Goal: Information Seeking & Learning: Learn about a topic

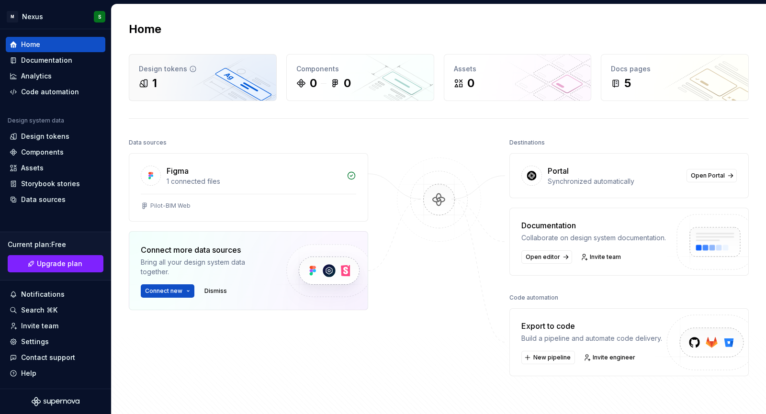
click at [178, 55] on div "Design tokens 1" at bounding box center [202, 78] width 147 height 46
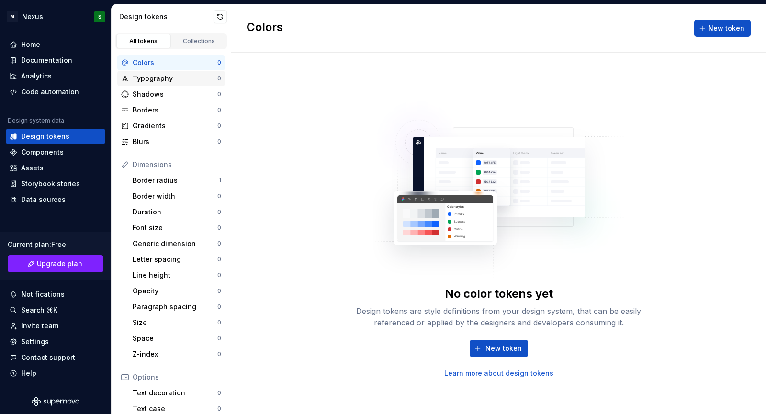
click at [181, 81] on div "Typography" at bounding box center [175, 79] width 85 height 10
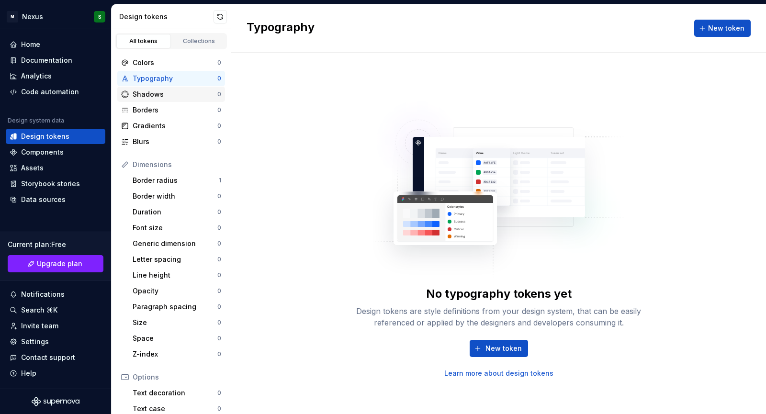
click at [177, 100] on div "Shadows 0" at bounding box center [171, 94] width 108 height 15
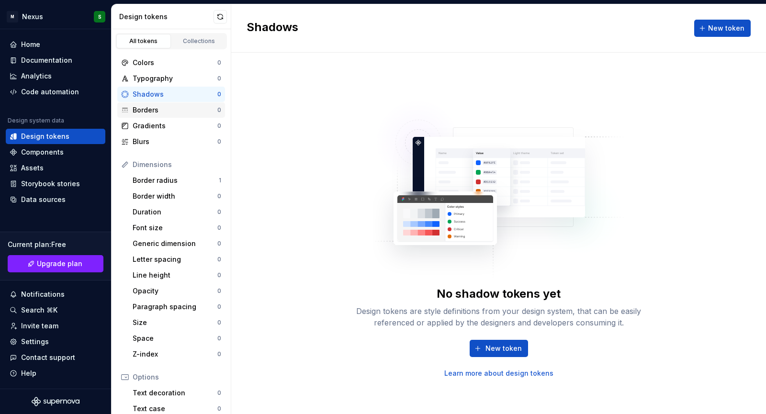
click at [177, 115] on div "Borders 0" at bounding box center [171, 109] width 108 height 15
click at [177, 138] on div "Blurs" at bounding box center [175, 142] width 85 height 10
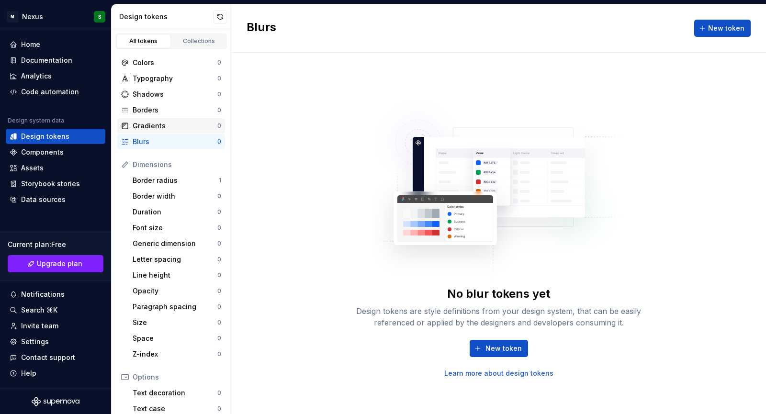
click at [186, 124] on div "Gradients" at bounding box center [175, 126] width 85 height 10
drag, startPoint x: 186, startPoint y: 124, endPoint x: 61, endPoint y: 169, distance: 132.1
click at [61, 169] on div "M Nexus S Home Documentation Analytics Code automation Design system data Desig…" at bounding box center [383, 207] width 766 height 414
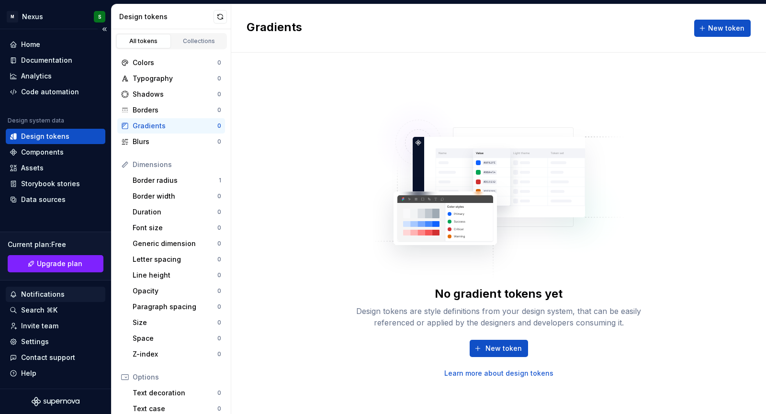
click at [55, 296] on div "Notifications" at bounding box center [43, 294] width 44 height 10
click at [55, 56] on div "Documentation" at bounding box center [46, 61] width 51 height 10
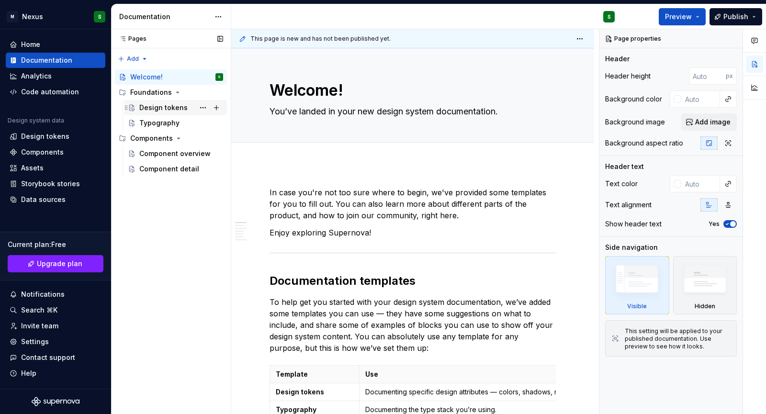
click at [173, 104] on div "Design tokens" at bounding box center [163, 108] width 48 height 10
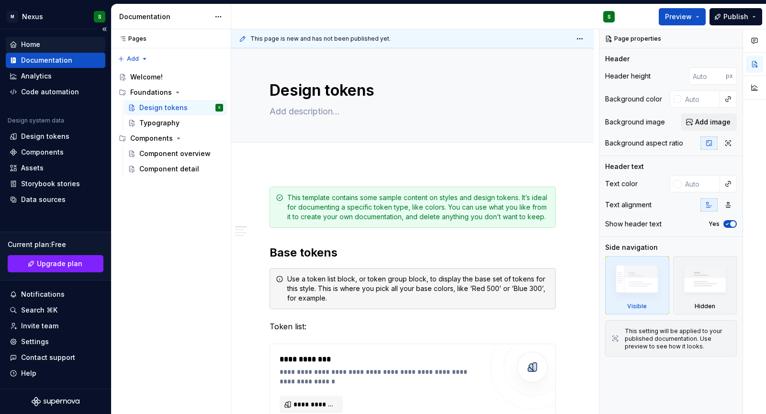
type textarea "*"
click at [56, 48] on div "Home" at bounding box center [56, 45] width 92 height 10
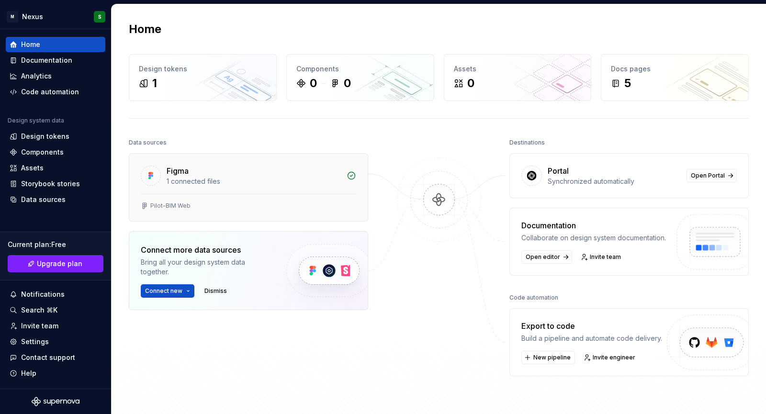
click at [211, 161] on div "Figma 1 connected files" at bounding box center [248, 174] width 238 height 40
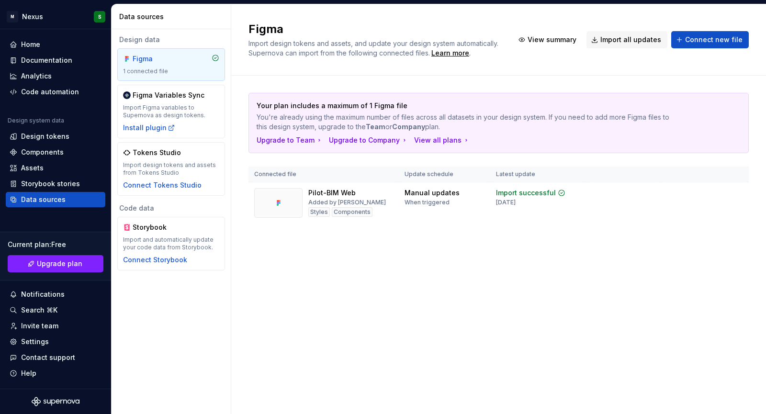
click at [222, 52] on div "Figma 1 connected file" at bounding box center [171, 64] width 108 height 33
drag, startPoint x: 200, startPoint y: 58, endPoint x: 171, endPoint y: 71, distance: 31.5
click at [171, 71] on div "1 connected file" at bounding box center [171, 71] width 96 height 8
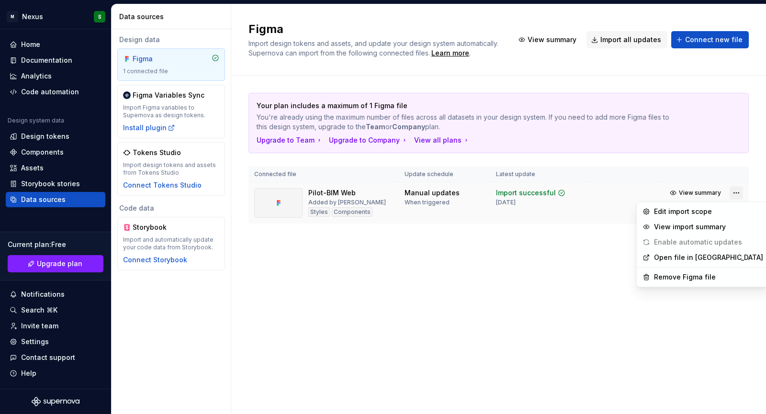
click at [736, 191] on html "M Nexus S Home Documentation Analytics Code automation Design system data Desig…" at bounding box center [383, 207] width 766 height 414
click at [702, 281] on div "Remove Figma file" at bounding box center [708, 277] width 109 height 10
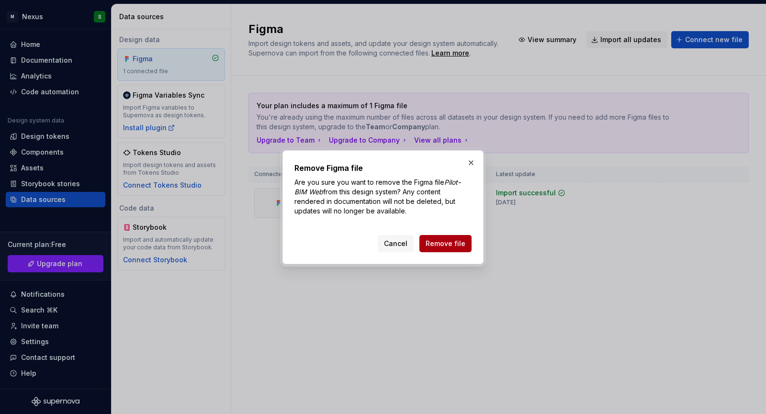
click at [463, 245] on span "Remove file" at bounding box center [445, 244] width 40 height 10
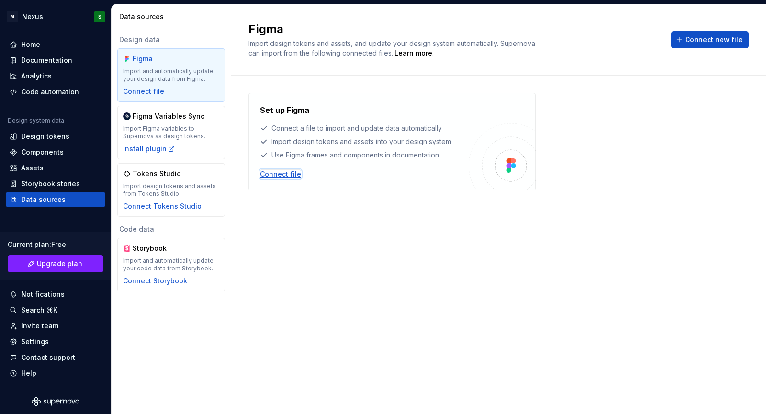
click at [277, 171] on div "Connect file" at bounding box center [280, 174] width 41 height 10
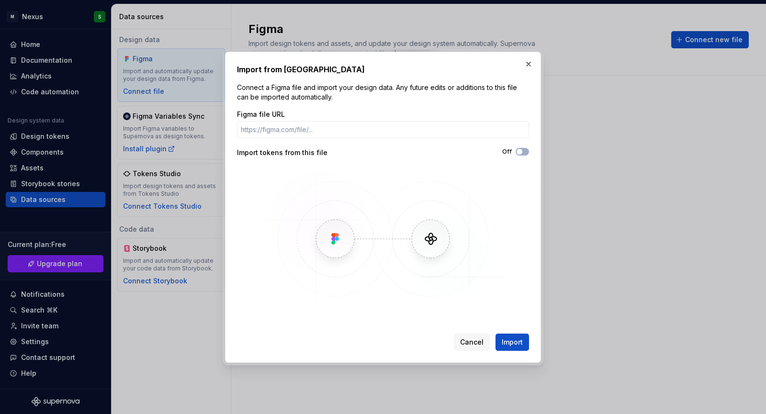
click at [513, 152] on div "Off" at bounding box center [456, 152] width 146 height 8
click at [519, 150] on span "button" at bounding box center [519, 152] width 6 height 6
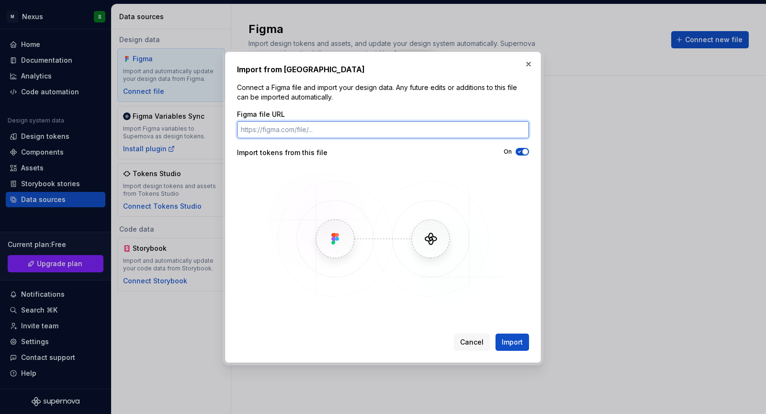
click at [406, 126] on input "Figma file URL" at bounding box center [383, 129] width 292 height 17
paste input "https://www.figma.com/design/Kg71NgkehWOCvhCchIwgxE/D-SYSTEM?node-id=0-1&t=wLhi…"
type input "https://www.figma.com/design/Kg71NgkehWOCvhCchIwgxE/D-SYSTEM?node-id=0-1&t=wLhi…"
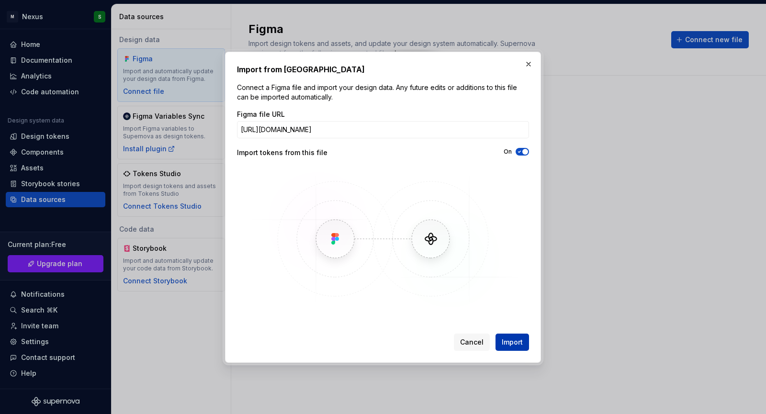
scroll to position [0, 0]
click at [510, 338] on span "Import" at bounding box center [511, 342] width 21 height 10
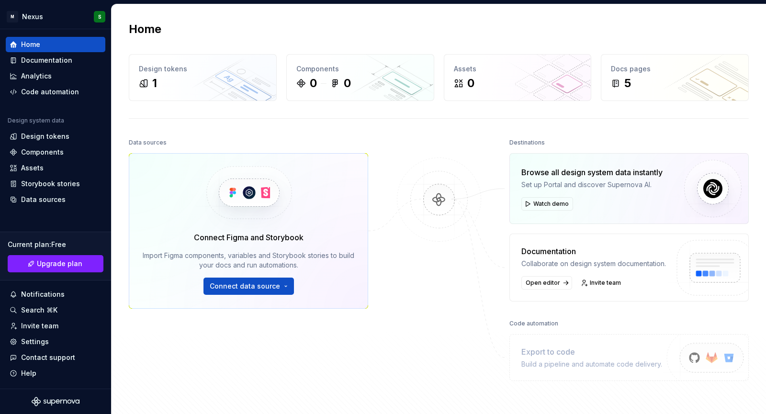
click at [539, 122] on div "Home Design tokens 1 Components 0 0 Assets 0 Docs pages 5 Data sources Connect …" at bounding box center [438, 221] width 654 height 435
click at [154, 87] on div "1" at bounding box center [154, 83] width 5 height 15
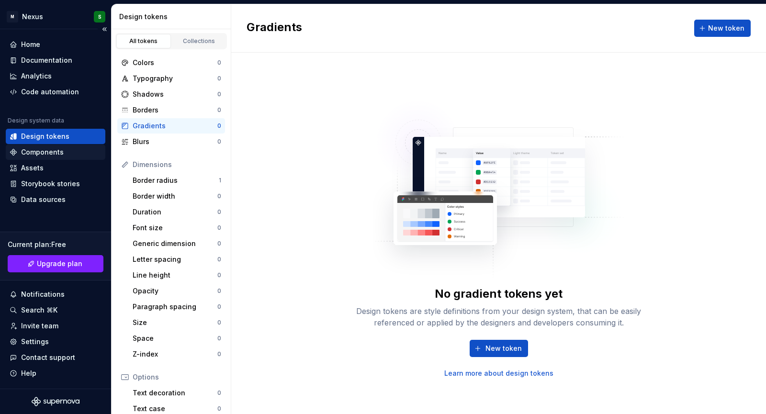
click at [70, 157] on div "Components" at bounding box center [56, 152] width 100 height 15
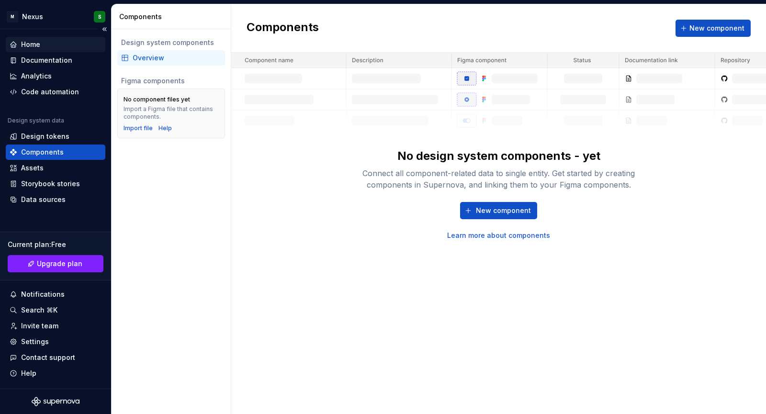
click at [58, 42] on div "Home" at bounding box center [56, 45] width 92 height 10
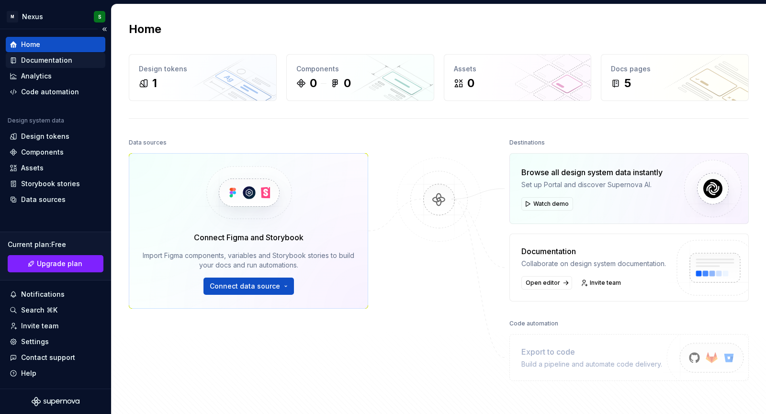
click at [58, 56] on div "Documentation" at bounding box center [46, 61] width 51 height 10
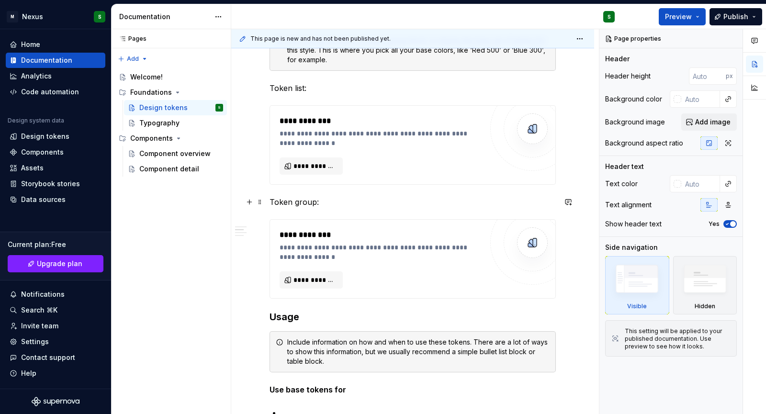
scroll to position [238, 0]
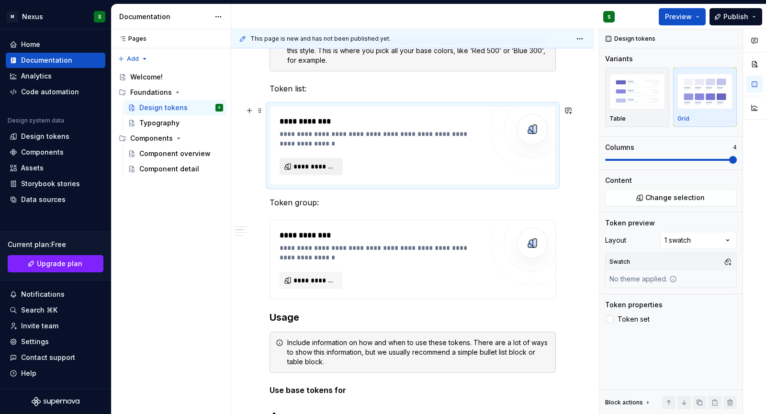
click at [327, 158] on button "**********" at bounding box center [310, 166] width 63 height 17
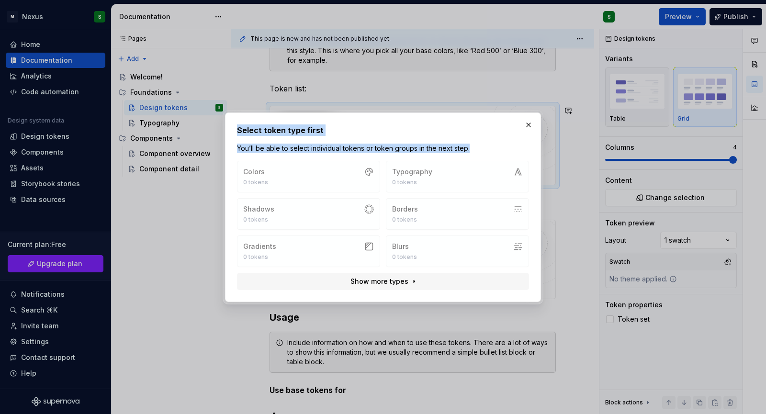
drag, startPoint x: 327, startPoint y: 184, endPoint x: 350, endPoint y: 35, distance: 150.6
click at [350, 35] on div "Select token type first You’ll be able to select individual tokens or token gro…" at bounding box center [383, 207] width 766 height 414
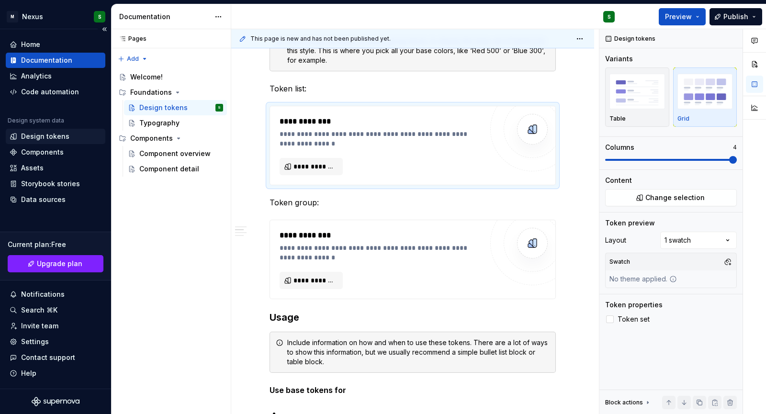
click at [54, 133] on div "Design tokens" at bounding box center [45, 137] width 48 height 10
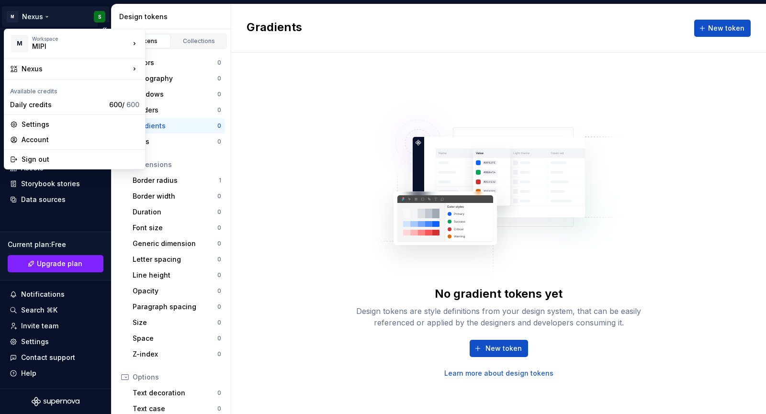
click at [87, 16] on html "M Nexus S Home Documentation Analytics Code automation Design system data Desig…" at bounding box center [383, 207] width 766 height 414
click at [45, 101] on div "Daily credits" at bounding box center [57, 105] width 95 height 10
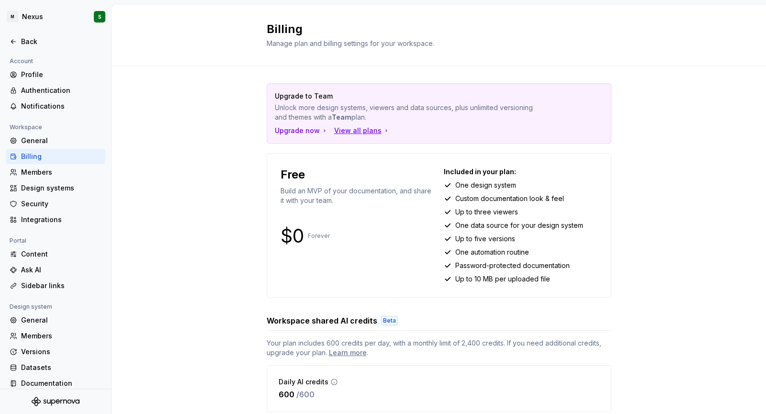
drag, startPoint x: 357, startPoint y: 135, endPoint x: 362, endPoint y: 130, distance: 7.2
click at [362, 130] on div "Upgrade to Team Unlock more design systems, viewers and data sources, plus unli…" at bounding box center [439, 113] width 344 height 59
click at [362, 130] on div "View all plans" at bounding box center [362, 131] width 56 height 10
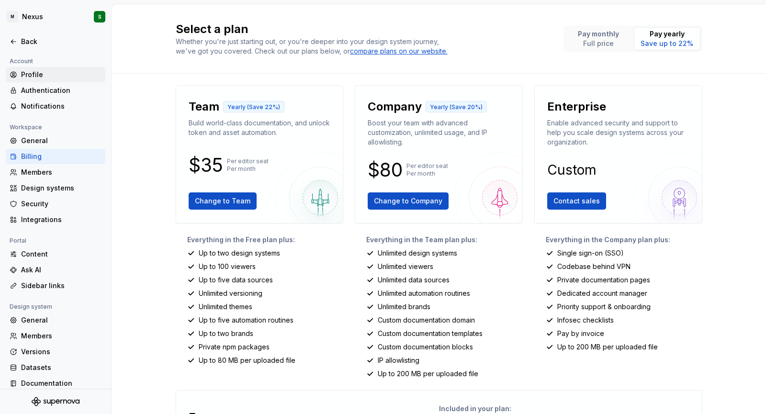
click at [81, 72] on div "Profile" at bounding box center [61, 75] width 80 height 10
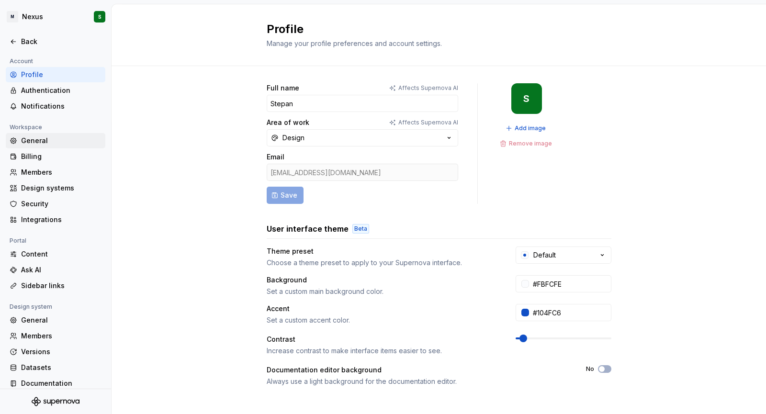
click at [52, 146] on div "General" at bounding box center [56, 140] width 100 height 15
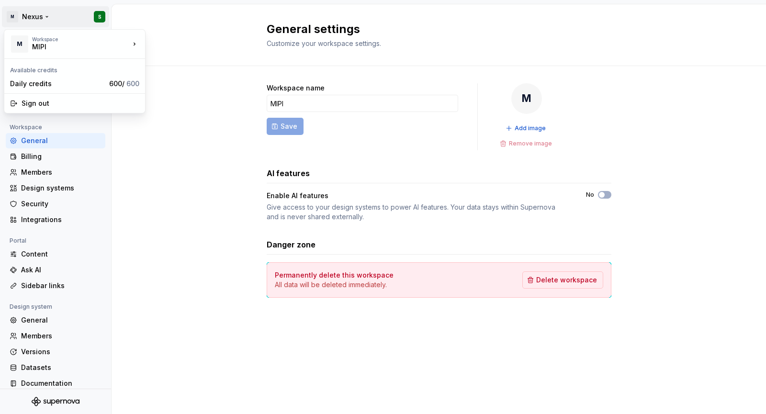
click at [25, 18] on html "M Nexus S Back Account Profile Authentication Notifications Workspace General B…" at bounding box center [383, 207] width 766 height 414
click at [33, 46] on div "MIPI" at bounding box center [72, 47] width 81 height 10
click at [215, 207] on html "M Nexus S Back Account Profile Authentication Notifications Workspace General B…" at bounding box center [383, 207] width 766 height 414
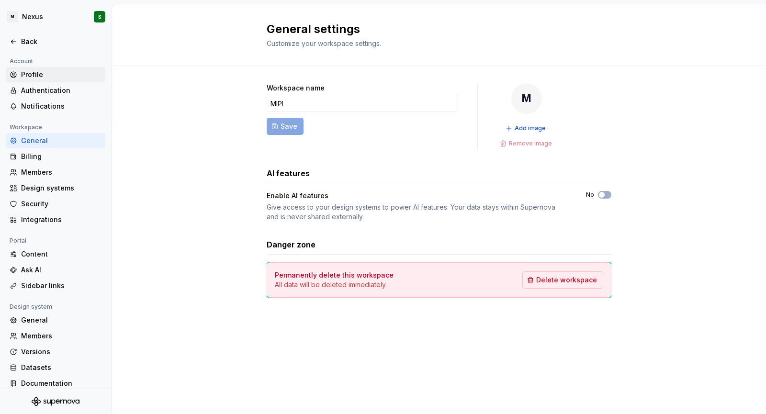
click at [60, 69] on div "Profile" at bounding box center [56, 74] width 100 height 15
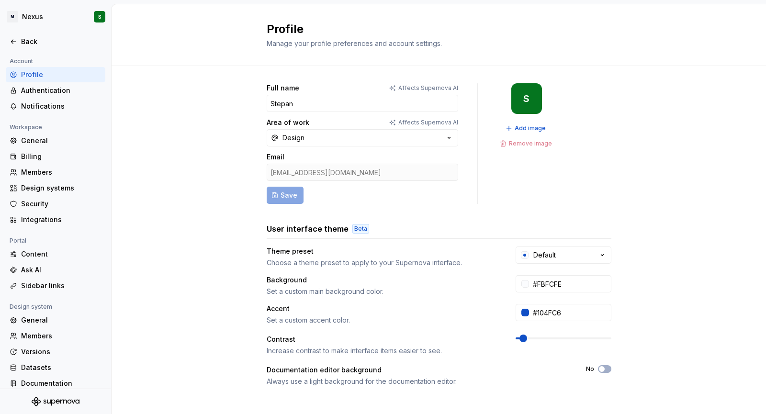
click at [290, 31] on h2 "Profile" at bounding box center [433, 29] width 333 height 15
click at [364, 285] on div "Background Set a custom main background color." at bounding box center [383, 285] width 232 height 21
click at [354, 218] on div "Full name Affects Supernova [PERSON_NAME] Area of work Affects Supernova AI Des…" at bounding box center [439, 297] width 345 height 429
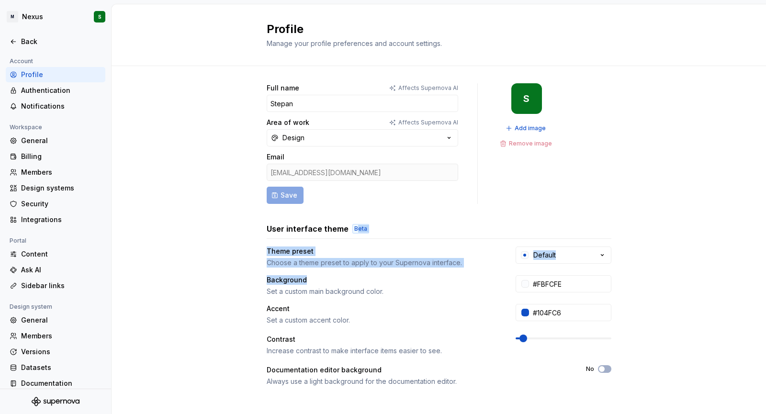
drag, startPoint x: 350, startPoint y: 233, endPoint x: 345, endPoint y: 280, distance: 47.6
click at [345, 280] on div "User interface theme Beta Theme preset Choose a theme preset to apply to your S…" at bounding box center [439, 319] width 345 height 192
click at [345, 280] on div "Background" at bounding box center [383, 280] width 232 height 10
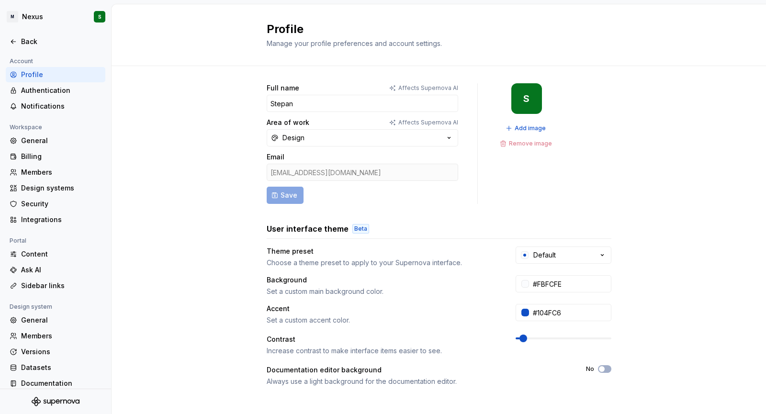
drag, startPoint x: 345, startPoint y: 280, endPoint x: 342, endPoint y: 284, distance: 5.2
click at [342, 284] on div "Background" at bounding box center [383, 280] width 232 height 10
click at [338, 289] on div "Set a custom main background color." at bounding box center [383, 292] width 232 height 10
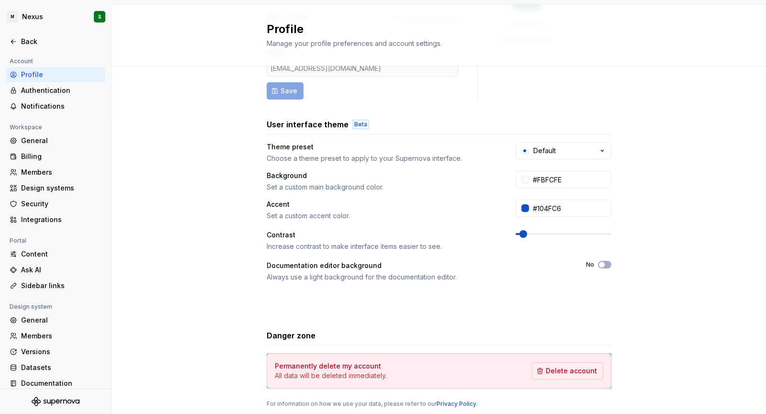
scroll to position [101, 0]
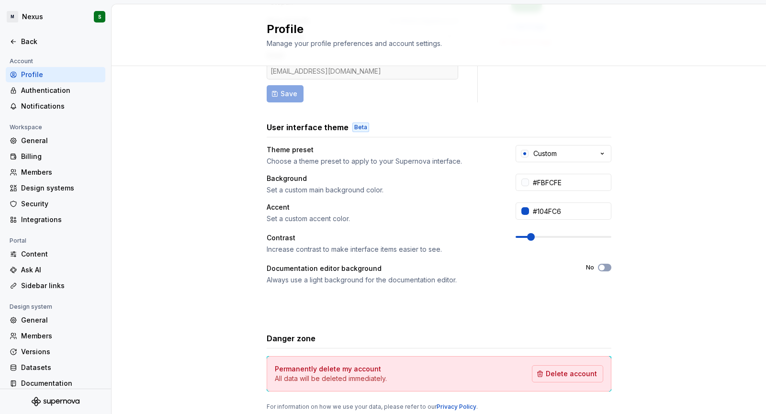
drag, startPoint x: 523, startPoint y: 257, endPoint x: 180, endPoint y: 195, distance: 348.7
click at [180, 195] on div "Full name Affects Supernova [PERSON_NAME] Area of work Affects Supernova AI Des…" at bounding box center [438, 206] width 654 height 482
click at [42, 137] on div "General" at bounding box center [61, 141] width 80 height 10
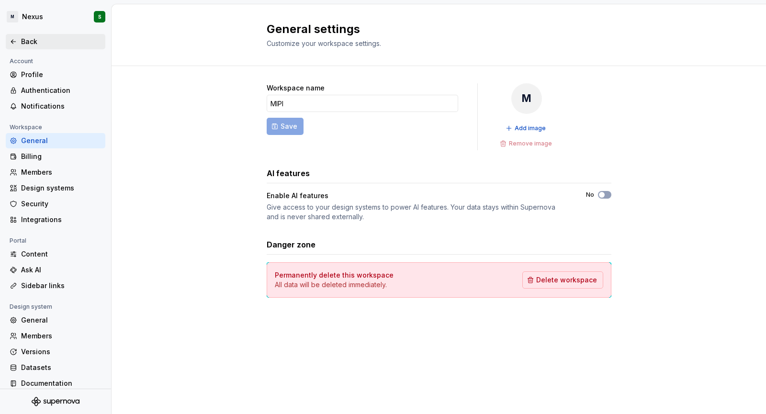
click at [28, 49] on div "Back" at bounding box center [56, 41] width 100 height 15
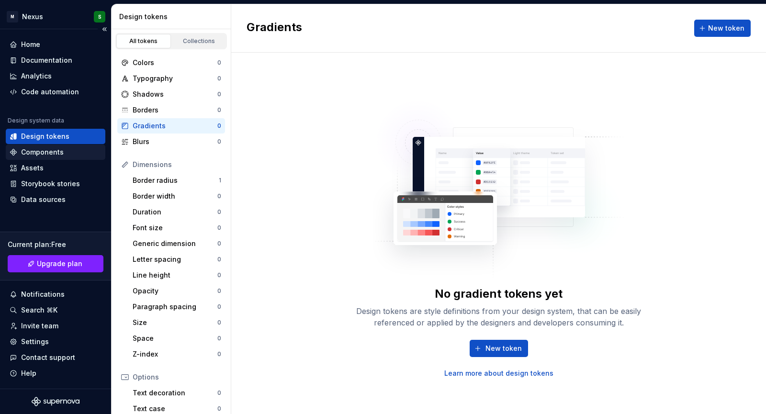
click at [58, 152] on div "Components" at bounding box center [42, 152] width 43 height 10
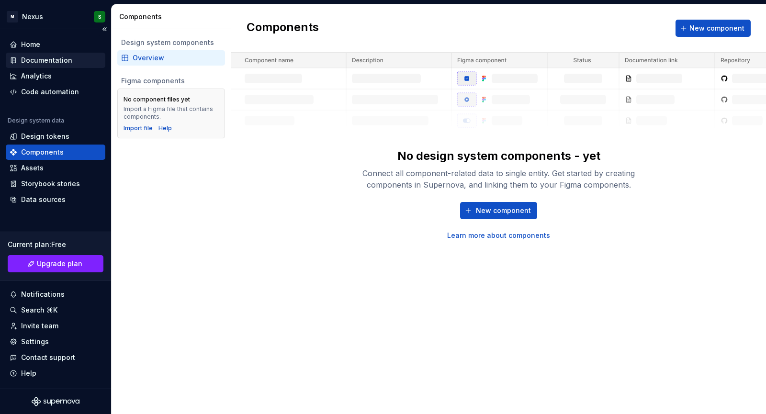
click at [62, 54] on div "Documentation" at bounding box center [56, 60] width 100 height 15
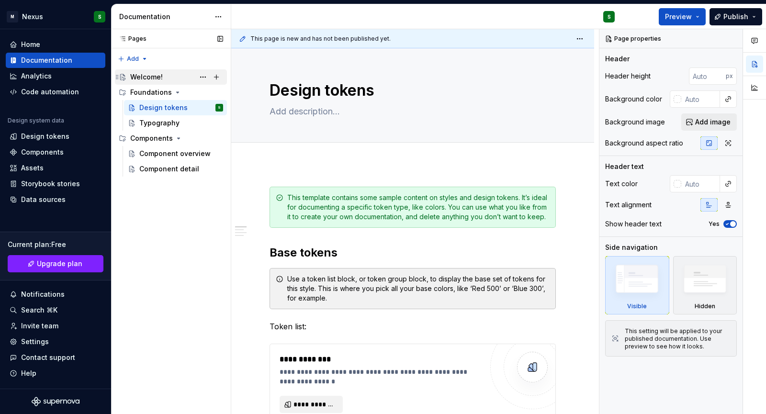
click at [158, 77] on div "Welcome!" at bounding box center [146, 77] width 33 height 10
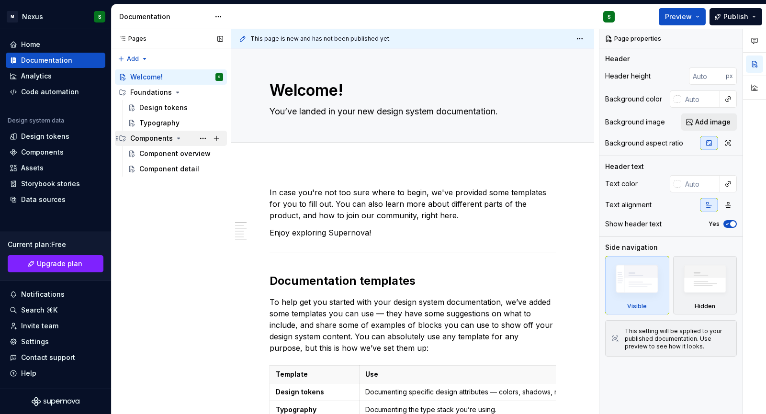
click at [168, 142] on div "Components" at bounding box center [151, 139] width 43 height 10
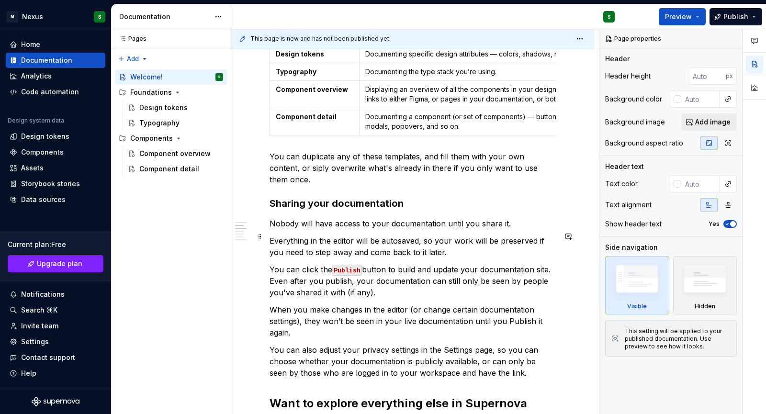
scroll to position [349, 0]
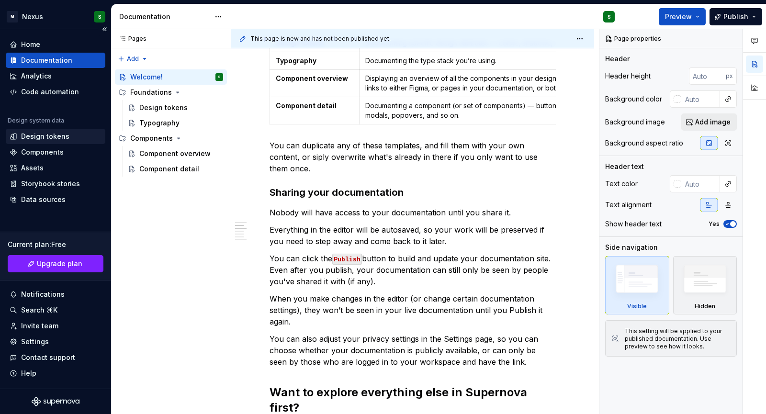
click at [39, 137] on div "Design tokens" at bounding box center [45, 137] width 48 height 10
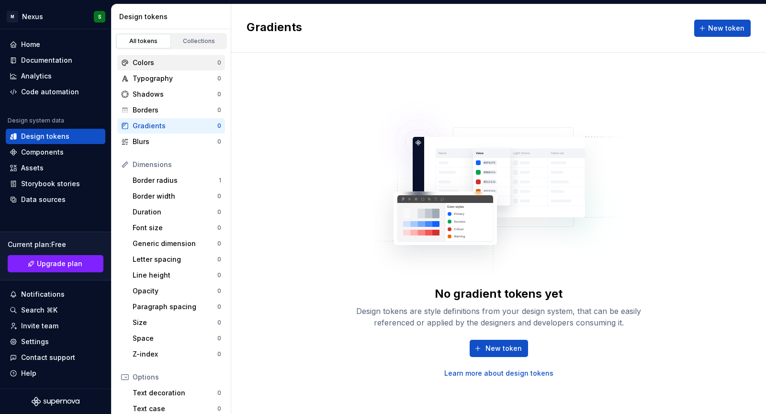
click at [153, 63] on div "Colors" at bounding box center [175, 63] width 85 height 10
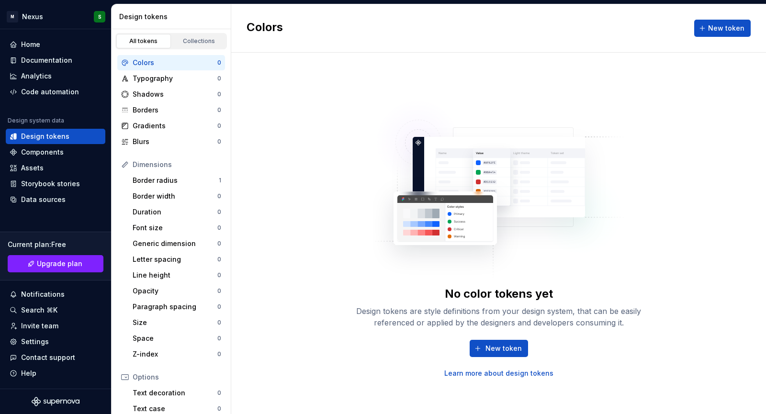
click at [484, 339] on div "No color tokens yet Design tokens are style definitions from your design system…" at bounding box center [498, 332] width 306 height 92
click at [485, 349] on button "New token" at bounding box center [498, 348] width 58 height 17
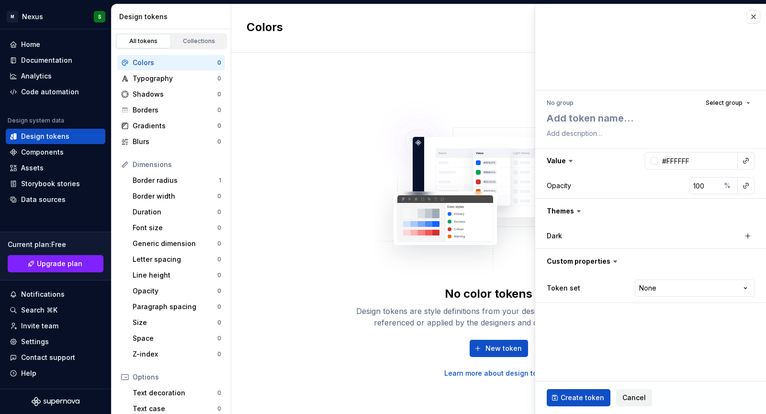
click at [579, 209] on icon at bounding box center [579, 211] width 10 height 10
click at [555, 232] on label "Dark" at bounding box center [553, 236] width 15 height 10
click at [754, 238] on button "button" at bounding box center [747, 235] width 13 height 13
click at [580, 209] on icon at bounding box center [579, 211] width 10 height 10
click at [575, 214] on icon at bounding box center [579, 211] width 10 height 10
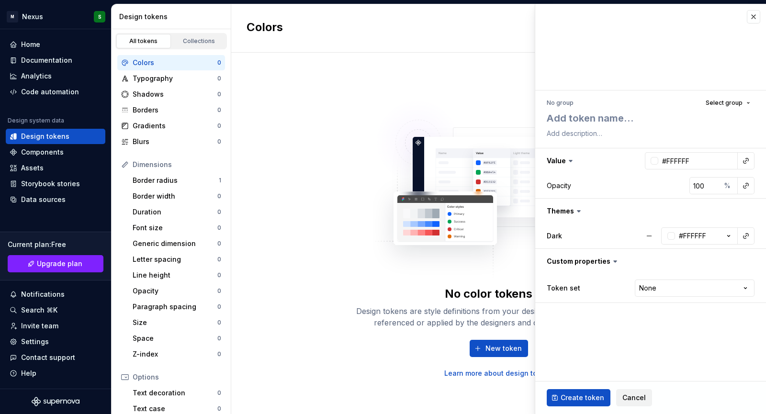
click at [578, 209] on icon at bounding box center [579, 211] width 10 height 10
click at [574, 210] on icon at bounding box center [579, 211] width 10 height 10
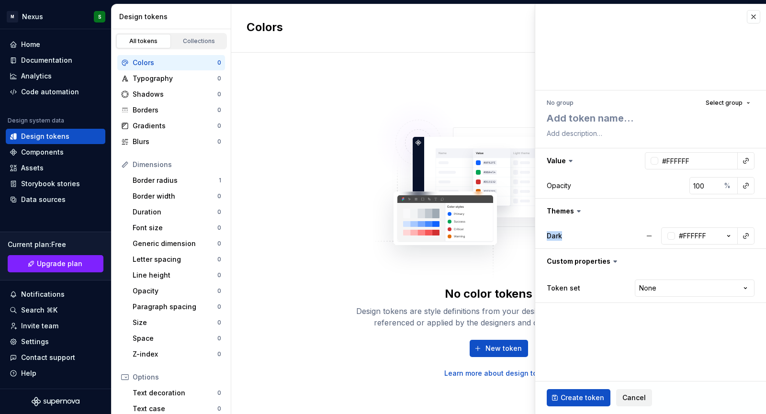
click at [629, 231] on div "Dark" at bounding box center [593, 236] width 94 height 10
click at [649, 241] on button "button" at bounding box center [648, 235] width 17 height 17
click at [747, 230] on button "button" at bounding box center [747, 235] width 13 height 13
click at [730, 234] on icon "button" at bounding box center [728, 236] width 10 height 10
type textarea "*"
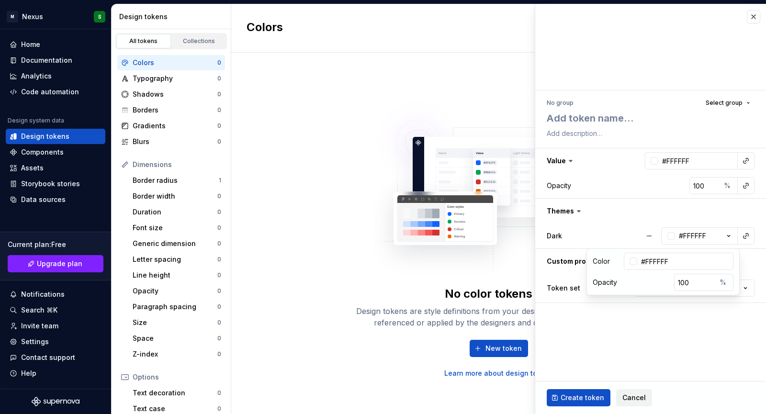
click at [743, 227] on div "Dark #FFFFFF" at bounding box center [650, 235] width 231 height 25
click at [747, 235] on button "button" at bounding box center [745, 235] width 13 height 13
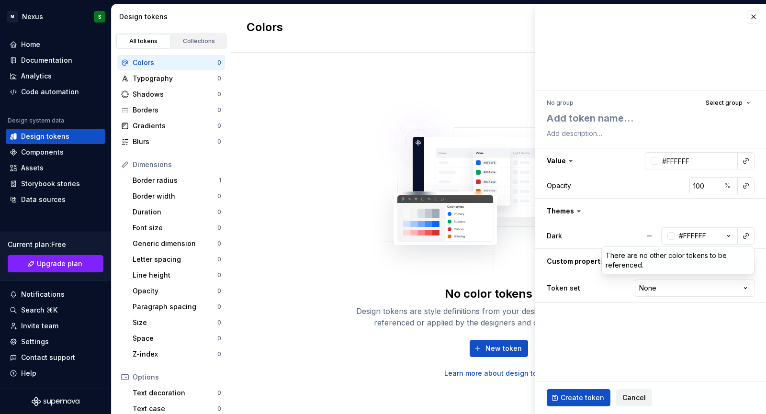
click at [658, 238] on html "M Nexus S Home Documentation Analytics Code automation Design system data Desig…" at bounding box center [383, 207] width 766 height 414
click at [570, 164] on icon at bounding box center [571, 161] width 10 height 10
click at [574, 119] on textarea at bounding box center [649, 118] width 208 height 17
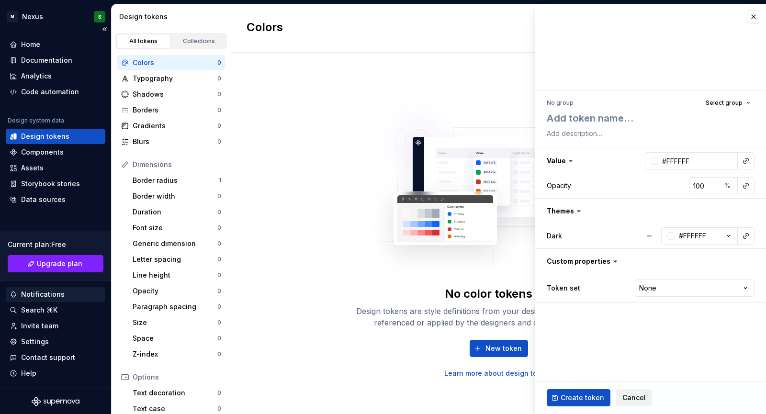
click at [78, 299] on div "Notifications" at bounding box center [56, 294] width 92 height 10
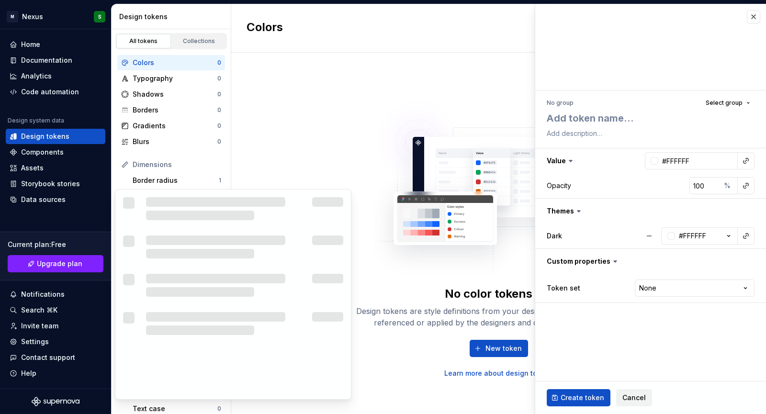
click at [77, 310] on html "M Nexus S Home Documentation Analytics Code automation Design system data Desig…" at bounding box center [383, 207] width 766 height 414
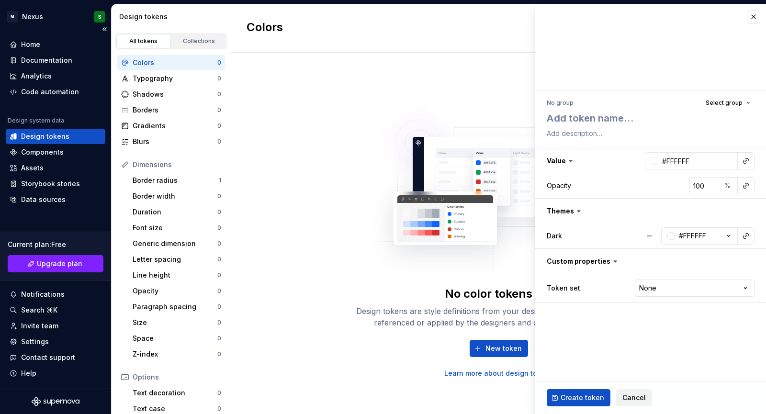
click at [66, 405] on icon "Supernova Logo" at bounding box center [56, 402] width 48 height 10
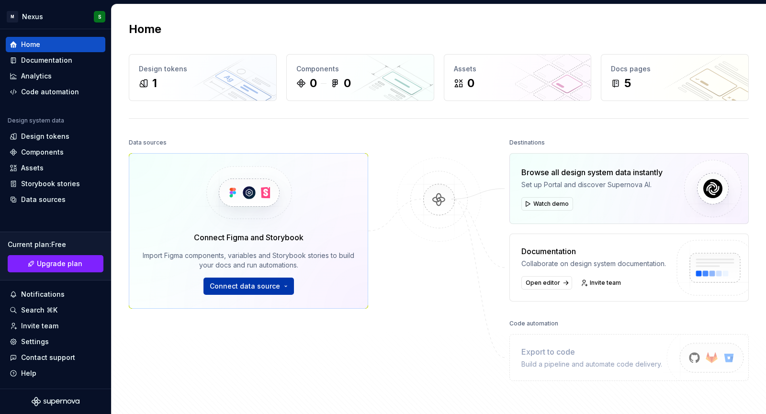
click at [250, 289] on span "Connect data source" at bounding box center [245, 286] width 70 height 10
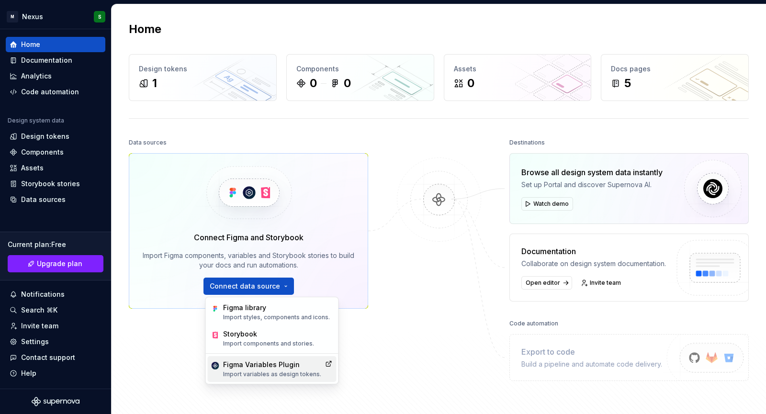
click at [284, 372] on p "Import variables as design tokens." at bounding box center [272, 374] width 98 height 8
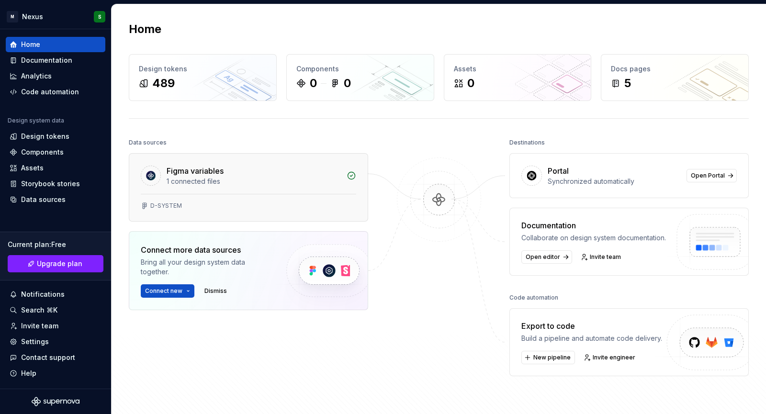
click at [228, 179] on div "1 connected files" at bounding box center [254, 182] width 174 height 10
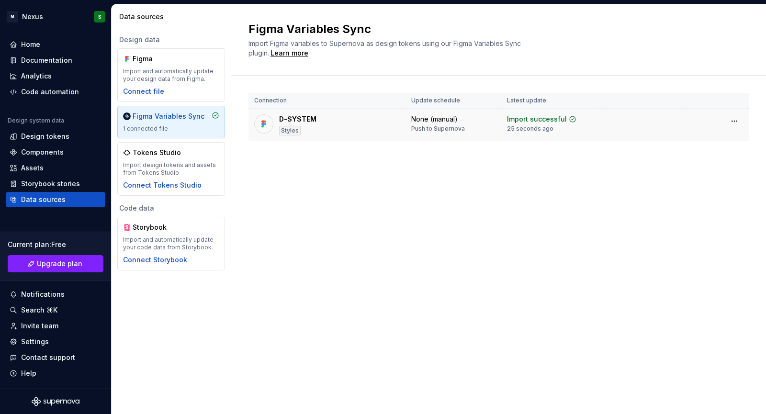
click at [357, 119] on div "D-SYSTEM Styles" at bounding box center [326, 124] width 145 height 21
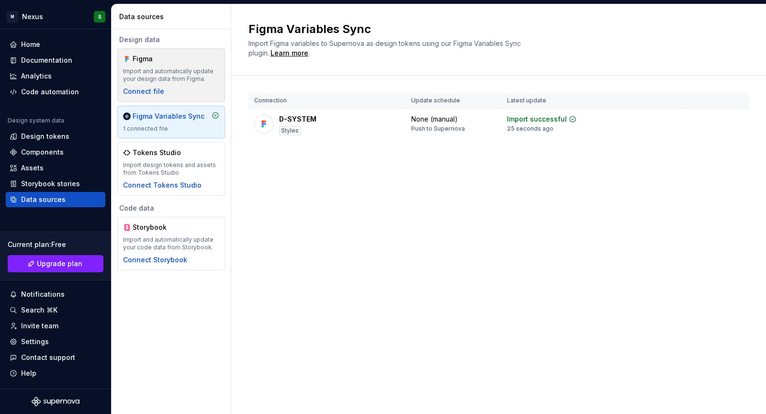
click at [154, 50] on div "Figma Import and automatically update your design data from Figma. Connect file" at bounding box center [171, 75] width 108 height 54
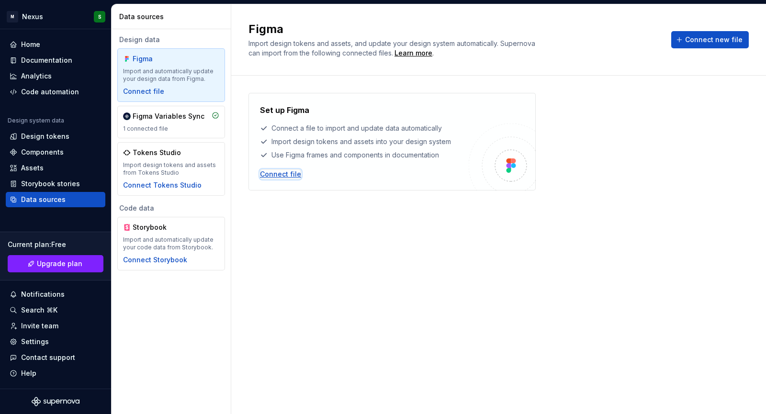
click at [271, 173] on div "Connect file" at bounding box center [280, 174] width 41 height 10
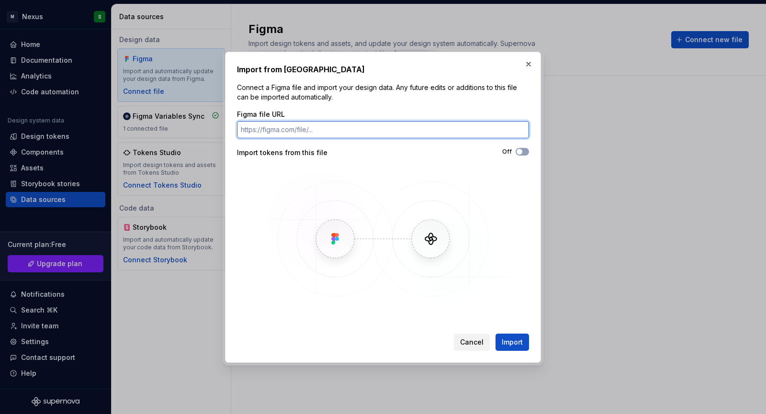
paste input "[URL][DOMAIN_NAME]"
type input "[URL][DOMAIN_NAME]"
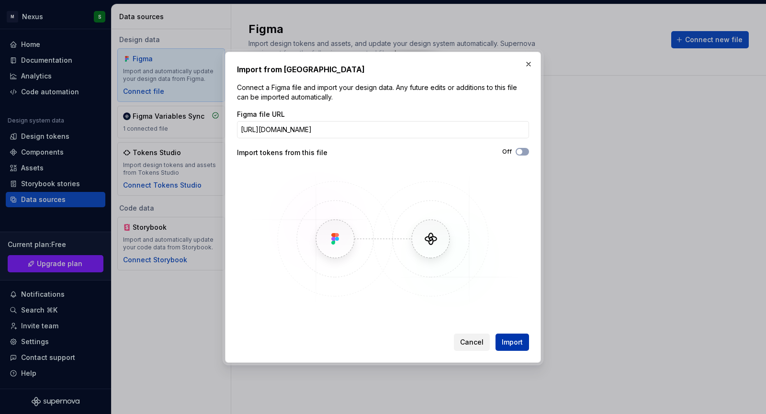
scroll to position [0, 0]
click at [520, 340] on span "Import" at bounding box center [511, 342] width 21 height 10
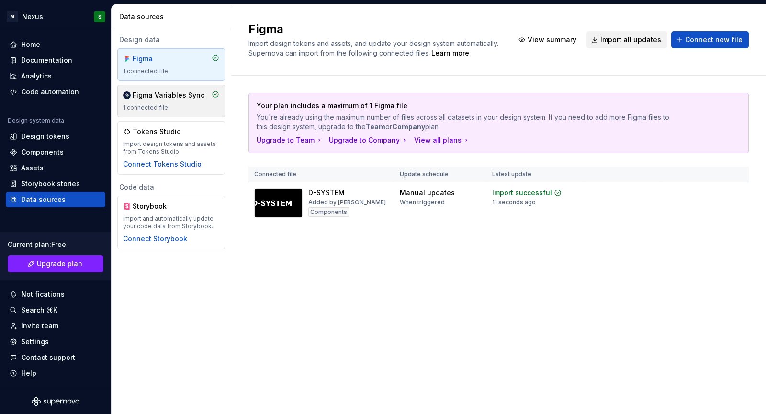
click at [175, 94] on div "Figma Variables Sync" at bounding box center [169, 95] width 72 height 10
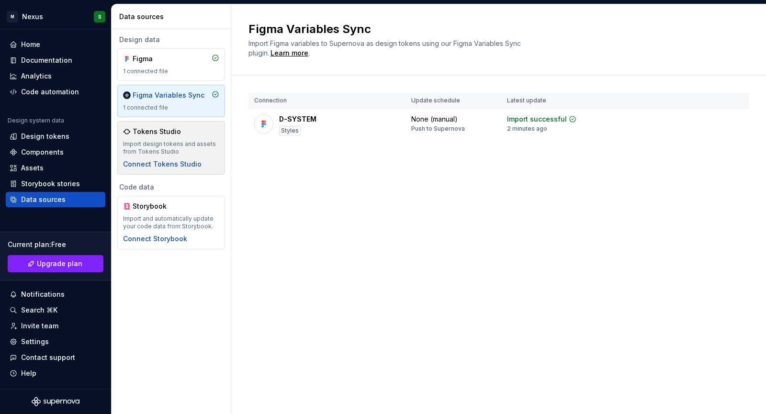
click at [195, 134] on div "Tokens Studio" at bounding box center [171, 132] width 96 height 10
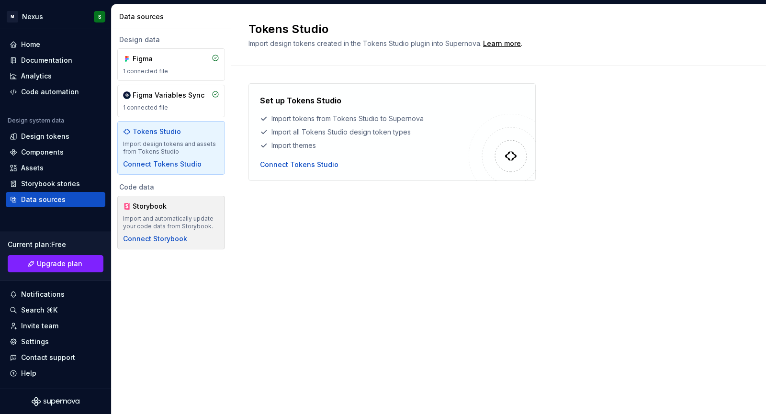
click at [205, 214] on div "Storybook Import and automatically update your code data from Storybook. Connec…" at bounding box center [171, 222] width 96 height 42
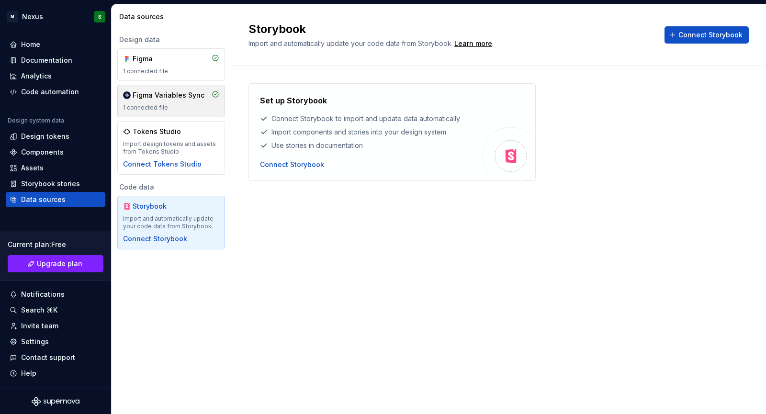
click at [196, 110] on div "1 connected file" at bounding box center [171, 108] width 96 height 8
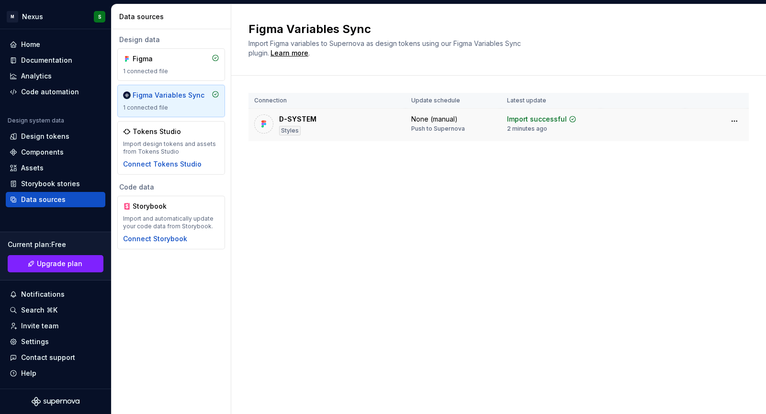
click at [280, 131] on div "Styles" at bounding box center [290, 131] width 22 height 10
click at [293, 131] on div "Styles" at bounding box center [290, 131] width 22 height 10
click at [334, 109] on td "D-SYSTEM Styles" at bounding box center [326, 125] width 157 height 33
click at [335, 120] on div "D-SYSTEM Styles" at bounding box center [326, 124] width 145 height 21
click at [738, 122] on html "M Nexus S Home Documentation Analytics Code automation Design system data Desig…" at bounding box center [383, 207] width 766 height 414
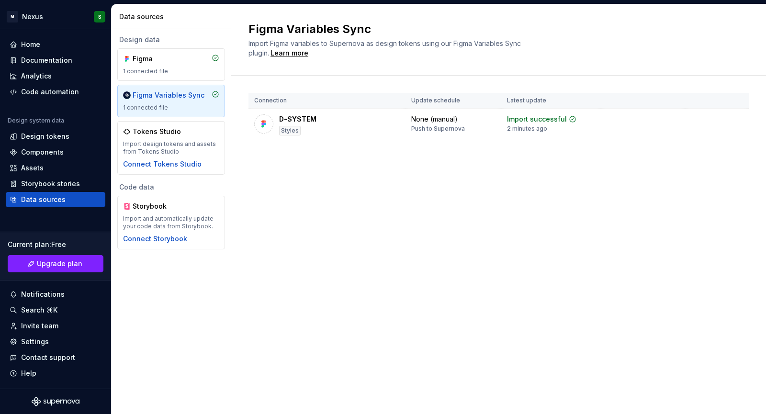
click at [608, 186] on html "M Nexus S Home Documentation Analytics Code automation Design system data Desig…" at bounding box center [383, 207] width 766 height 414
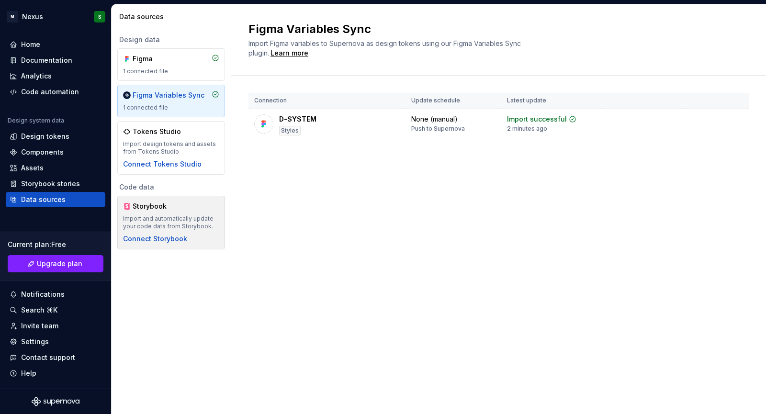
click at [188, 208] on div "Storybook" at bounding box center [171, 206] width 96 height 10
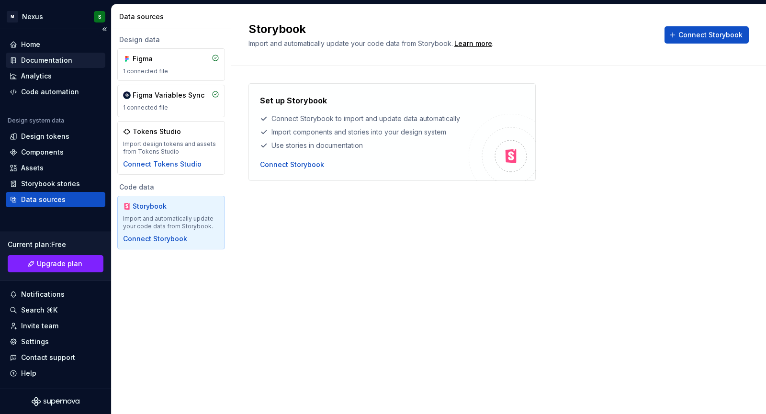
click at [48, 61] on div "Documentation" at bounding box center [46, 61] width 51 height 10
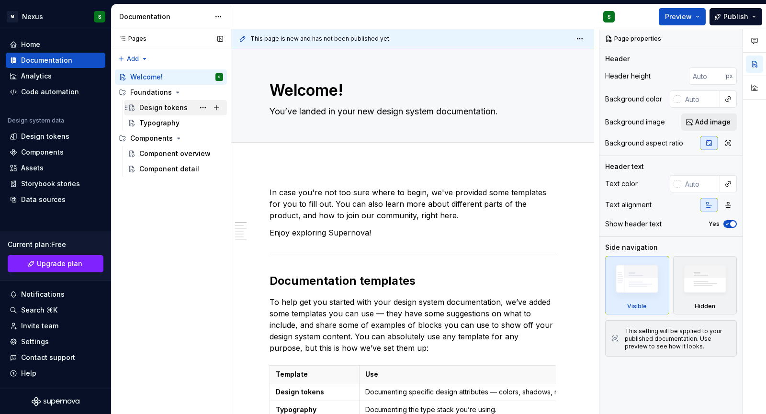
click at [174, 106] on div "Design tokens" at bounding box center [163, 108] width 48 height 10
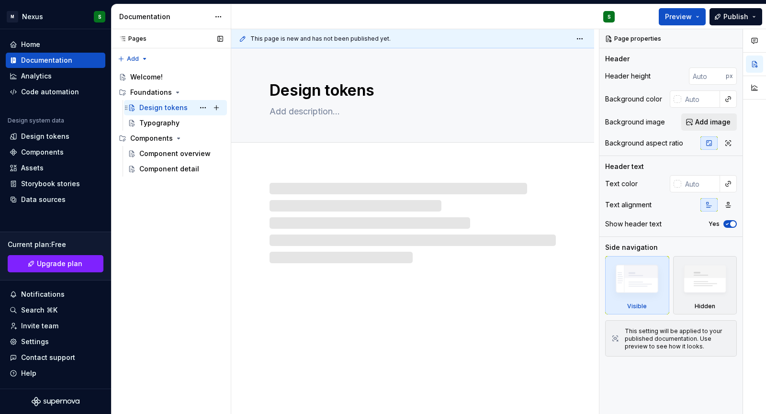
click at [174, 106] on div "Design tokens" at bounding box center [163, 108] width 48 height 10
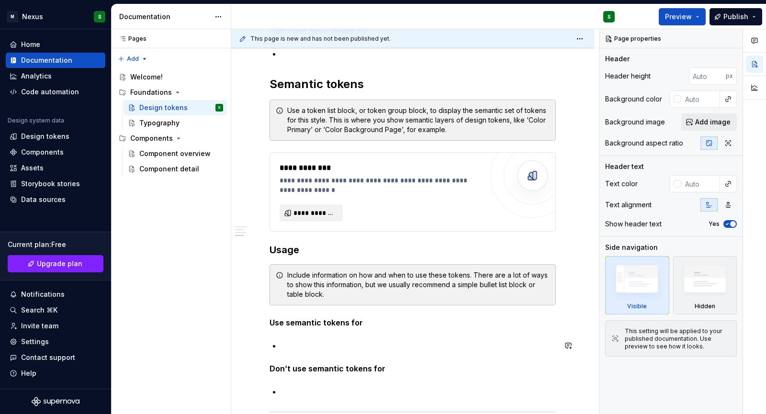
scroll to position [640, 0]
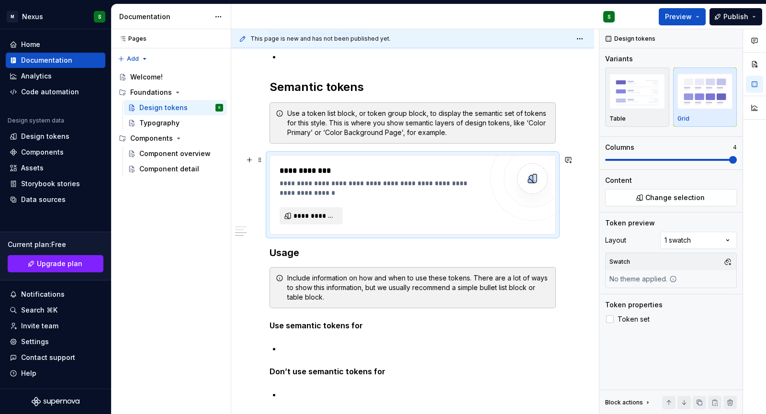
click at [321, 166] on div "**********" at bounding box center [380, 170] width 203 height 11
click at [316, 217] on span "**********" at bounding box center [314, 216] width 43 height 10
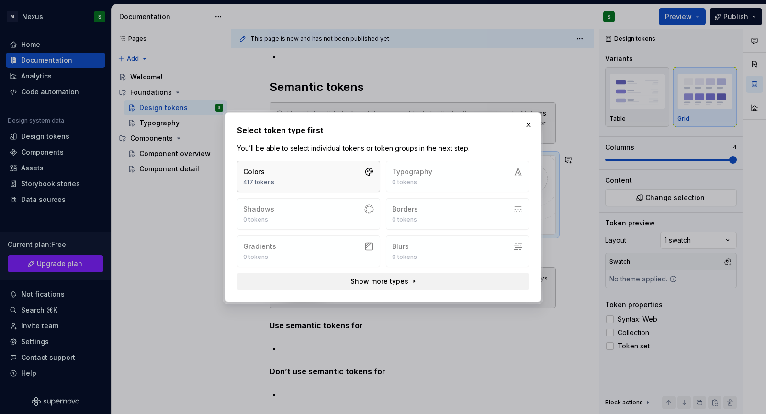
click at [314, 177] on button "Colors 417 tokens" at bounding box center [308, 177] width 143 height 32
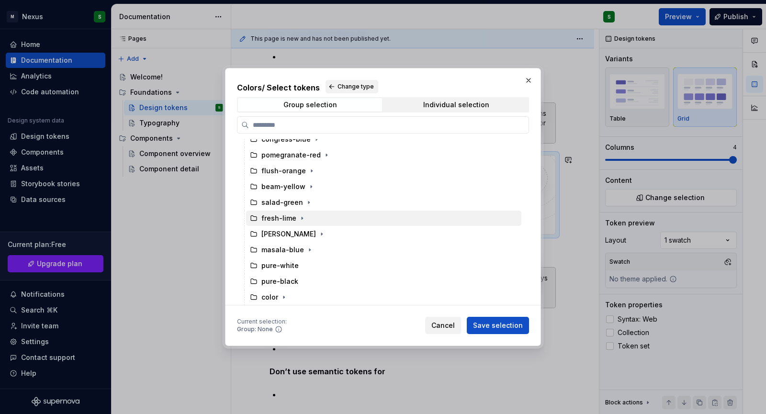
scroll to position [40, 0]
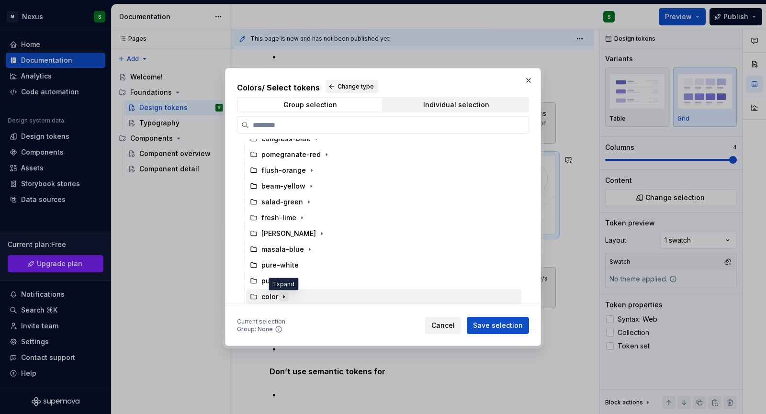
click at [285, 297] on icon "button" at bounding box center [284, 297] width 8 height 8
click at [280, 299] on icon "button" at bounding box center [284, 297] width 8 height 8
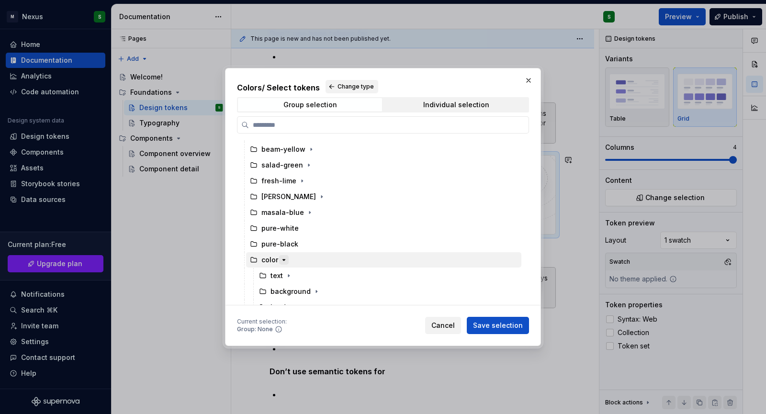
scroll to position [103, 0]
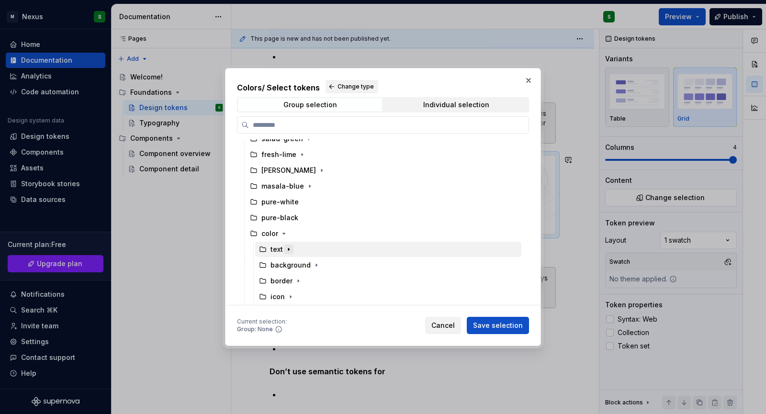
click at [289, 247] on icon "button" at bounding box center [289, 249] width 8 height 8
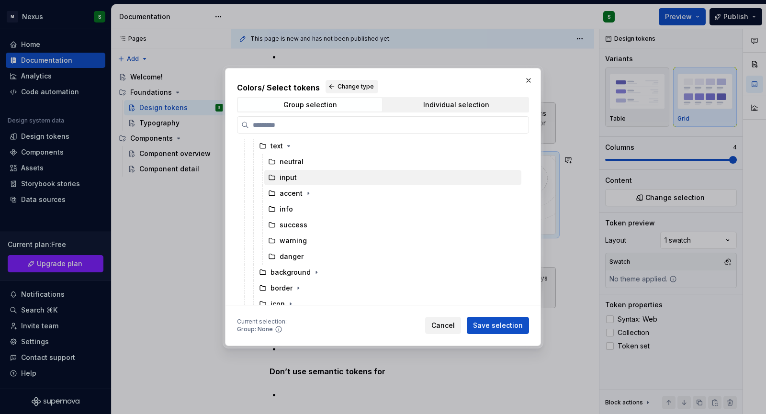
scroll to position [207, 0]
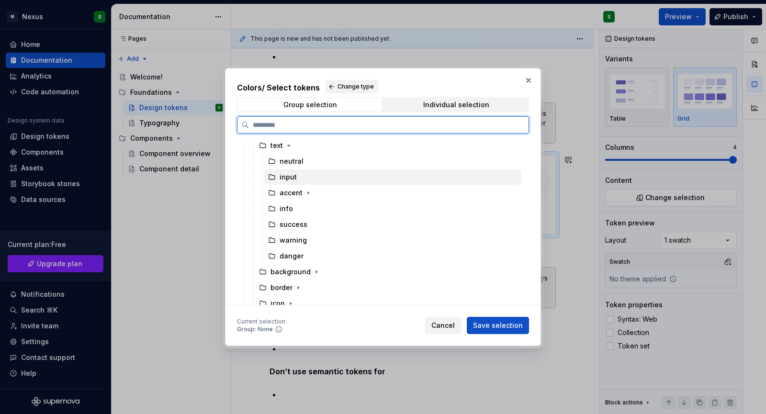
click at [300, 178] on div "input" at bounding box center [392, 176] width 257 height 15
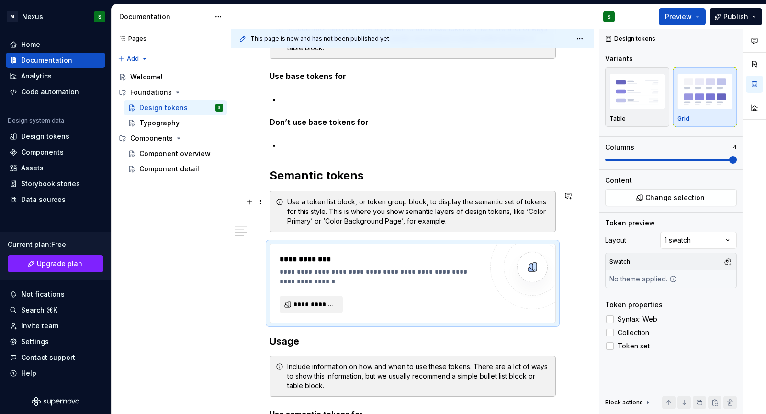
scroll to position [553, 0]
click at [329, 308] on span "**********" at bounding box center [314, 304] width 43 height 10
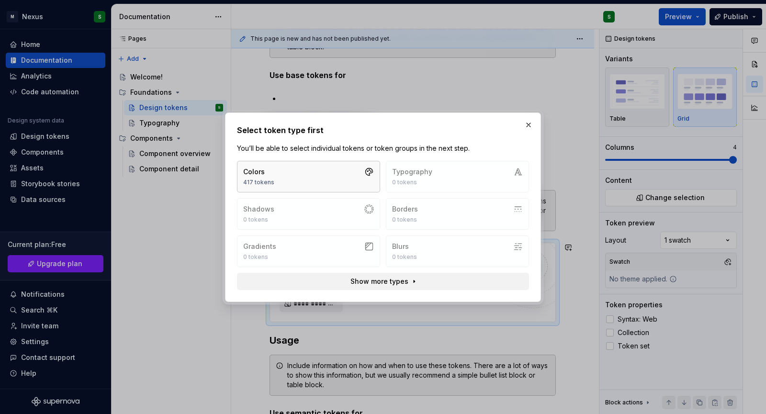
click at [294, 168] on button "Colors 417 tokens" at bounding box center [308, 177] width 143 height 32
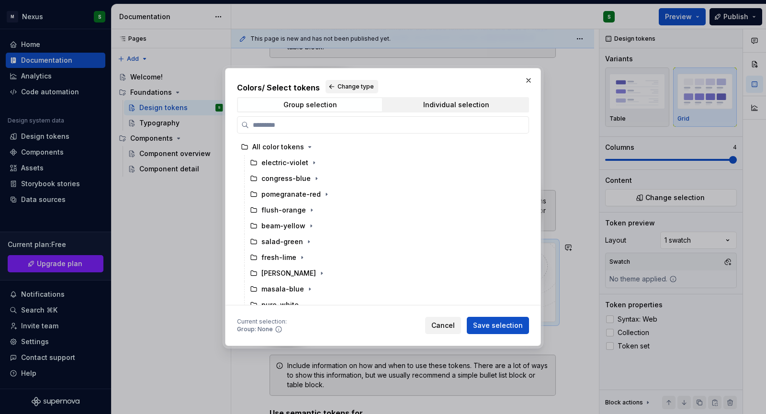
scroll to position [40, 0]
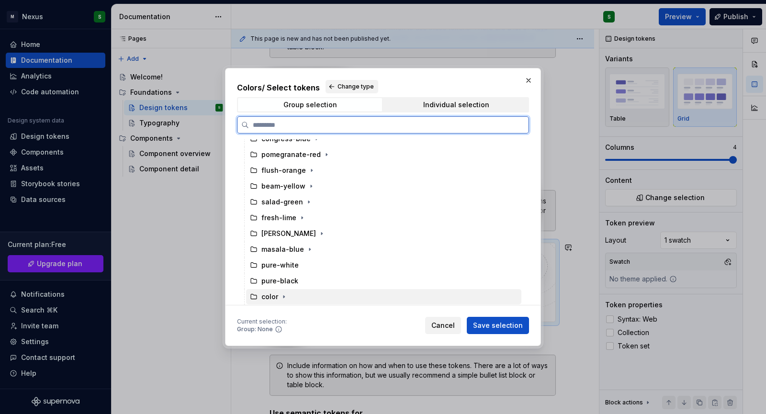
click at [272, 298] on div "color" at bounding box center [269, 297] width 17 height 10
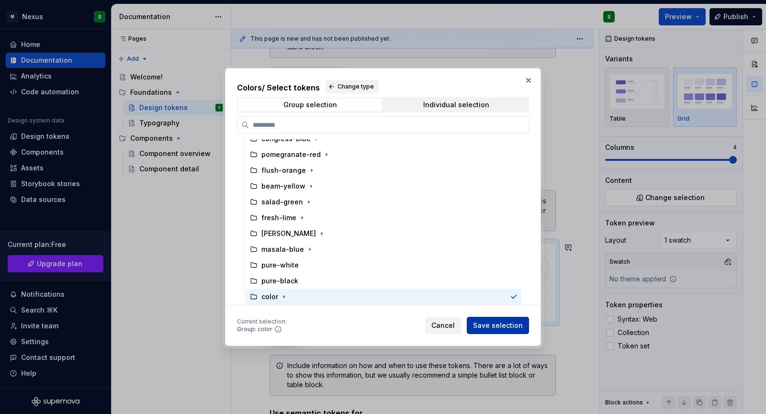
click at [517, 325] on span "Save selection" at bounding box center [498, 326] width 50 height 10
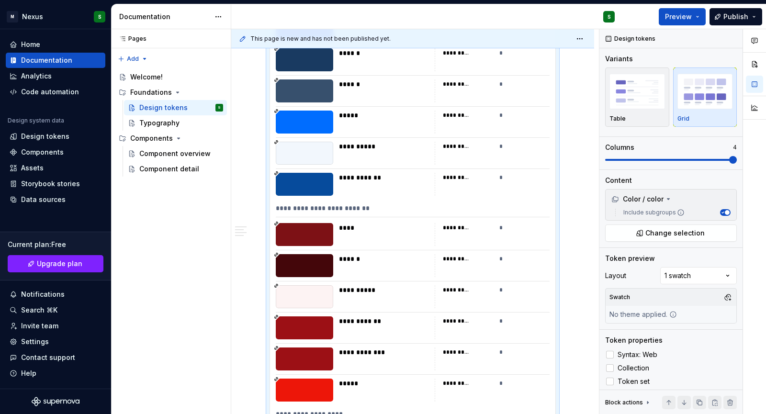
scroll to position [1154, 0]
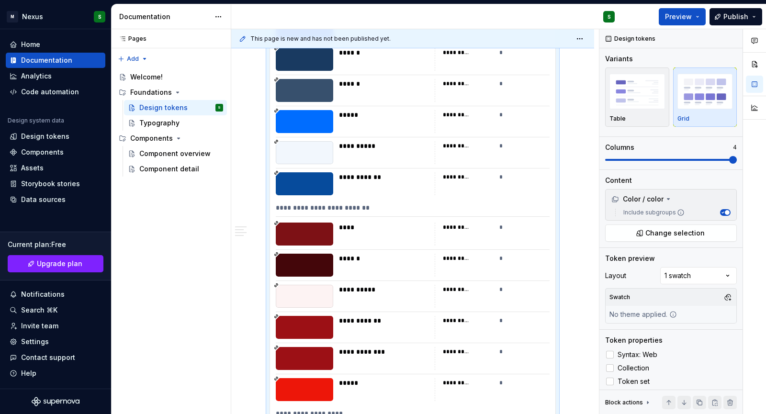
click at [456, 145] on div "*********" at bounding box center [456, 146] width 27 height 8
click at [498, 141] on div "********* *" at bounding box center [491, 152] width 115 height 23
click at [500, 144] on div "*" at bounding box center [524, 146] width 51 height 10
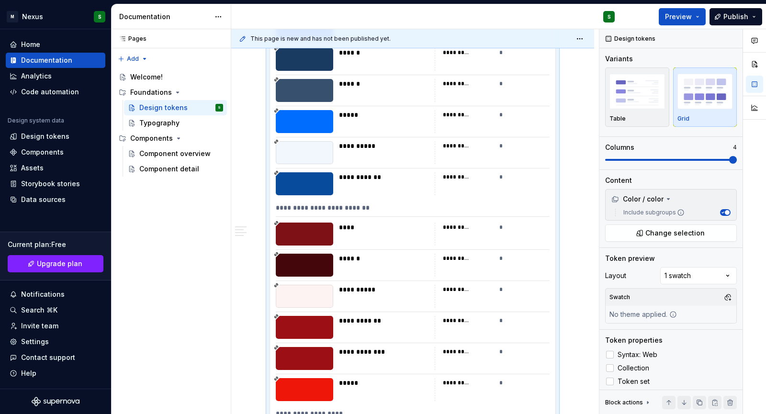
click at [500, 144] on div "*" at bounding box center [524, 146] width 51 height 10
click at [361, 144] on div "**********" at bounding box center [384, 146] width 90 height 10
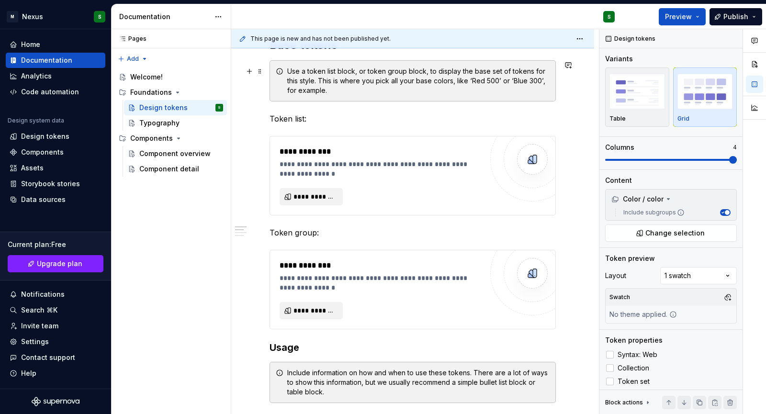
scroll to position [199, 0]
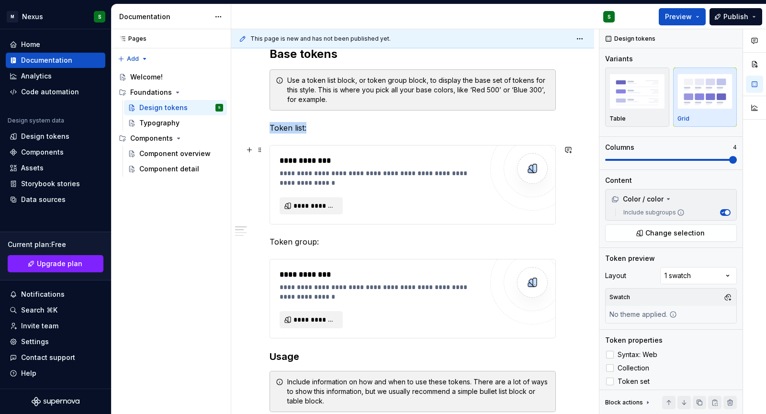
click at [345, 200] on div "**********" at bounding box center [380, 184] width 203 height 59
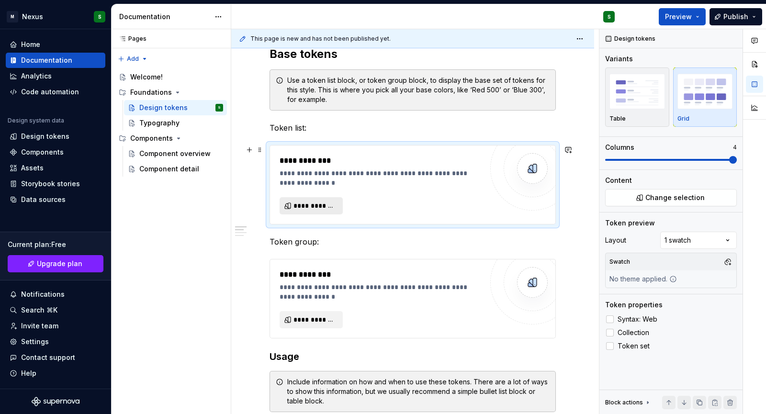
click at [324, 210] on span "**********" at bounding box center [314, 206] width 43 height 10
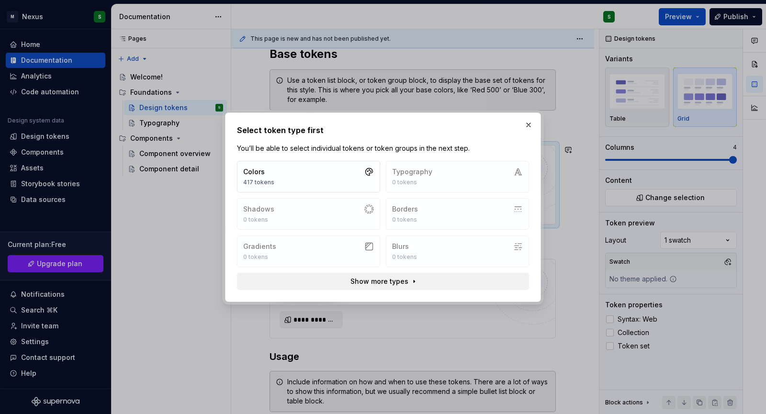
click at [312, 160] on div "Colors 417 tokens Typography 0 tokens Shadows 0 tokens Borders 0 tokens Gradien…" at bounding box center [383, 225] width 300 height 137
click at [309, 172] on button "Colors 417 tokens" at bounding box center [308, 177] width 143 height 32
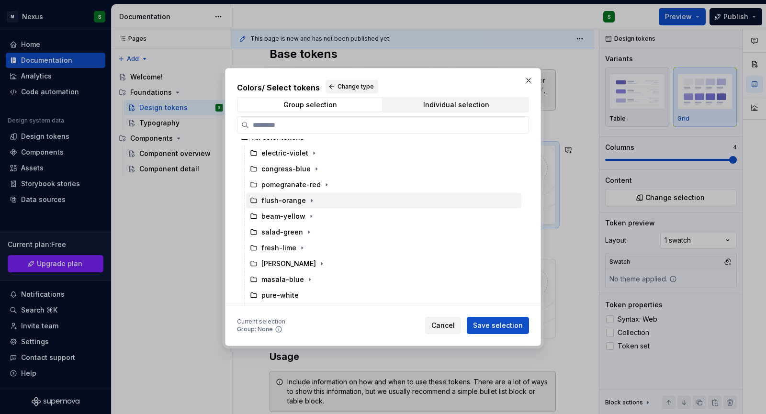
scroll to position [0, 0]
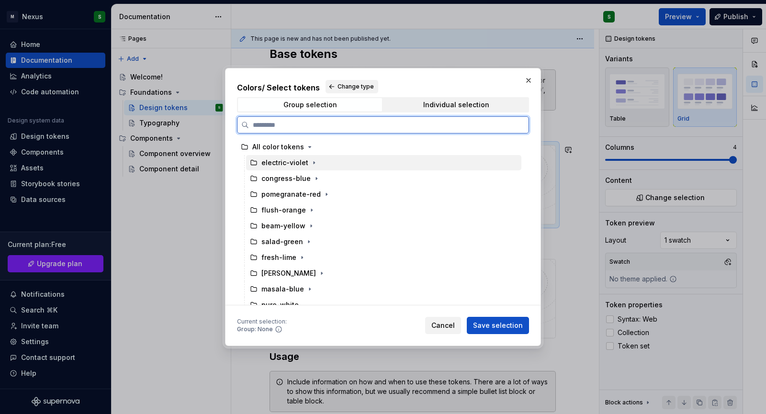
click at [251, 167] on icon at bounding box center [254, 163] width 8 height 8
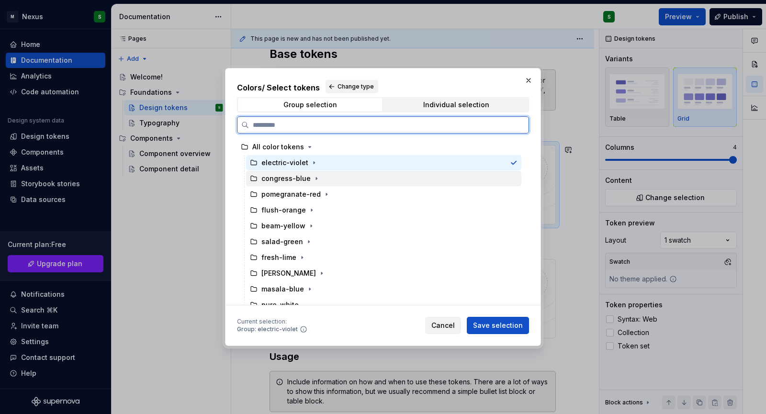
click at [253, 182] on icon at bounding box center [254, 179] width 8 height 8
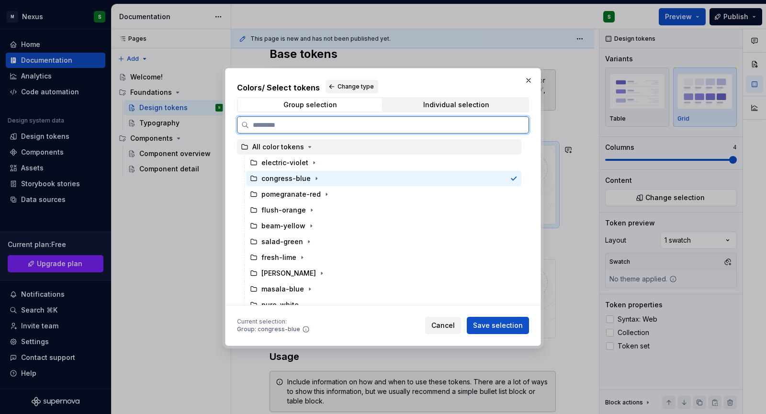
click at [257, 149] on div "All color tokens" at bounding box center [278, 147] width 52 height 10
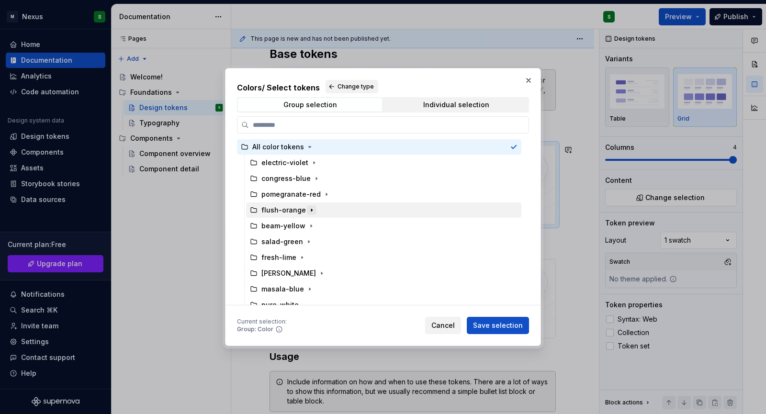
scroll to position [40, 0]
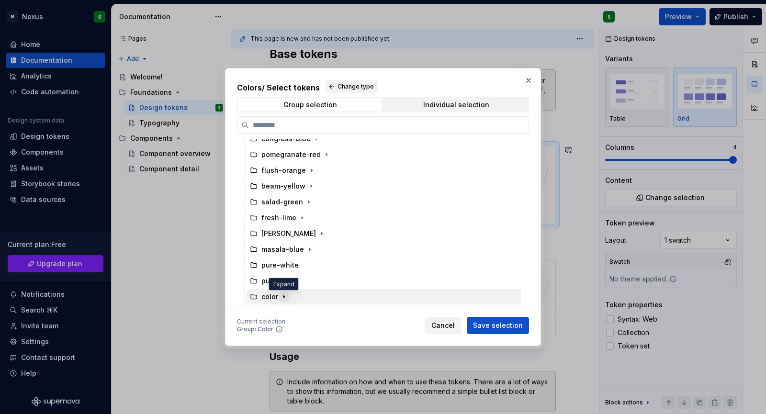
click at [285, 301] on button "button" at bounding box center [284, 297] width 10 height 10
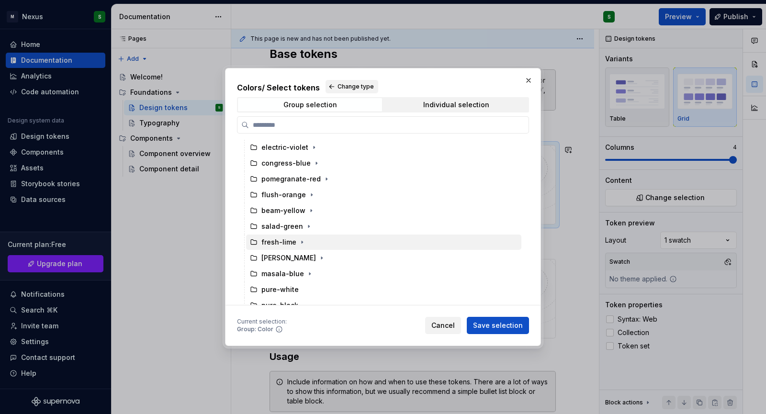
scroll to position [0, 0]
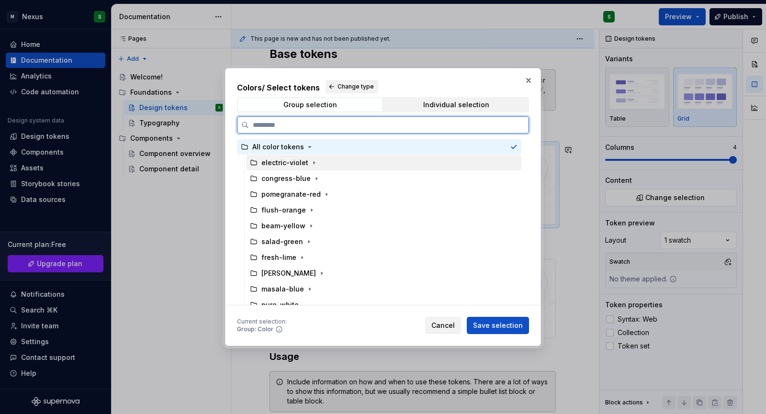
click at [278, 169] on div "electric-violet" at bounding box center [383, 162] width 275 height 15
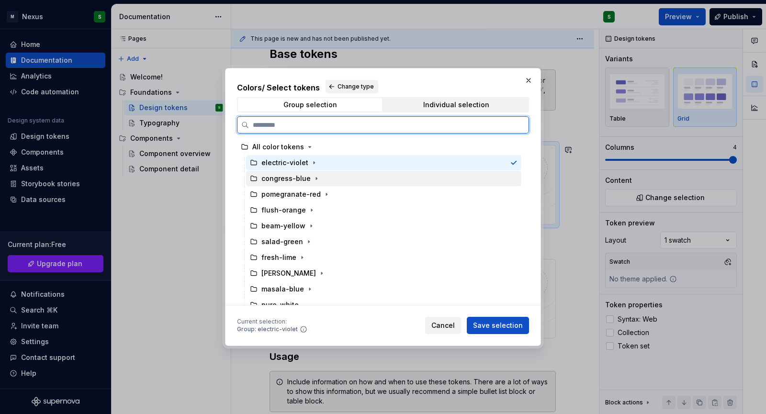
click at [283, 178] on div "congress-blue" at bounding box center [285, 179] width 49 height 10
click at [292, 164] on div "electric-violet" at bounding box center [284, 163] width 47 height 10
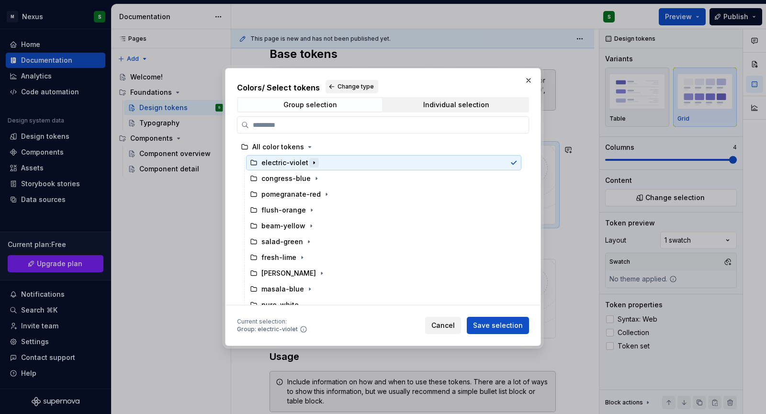
click at [310, 163] on icon "button" at bounding box center [314, 163] width 8 height 8
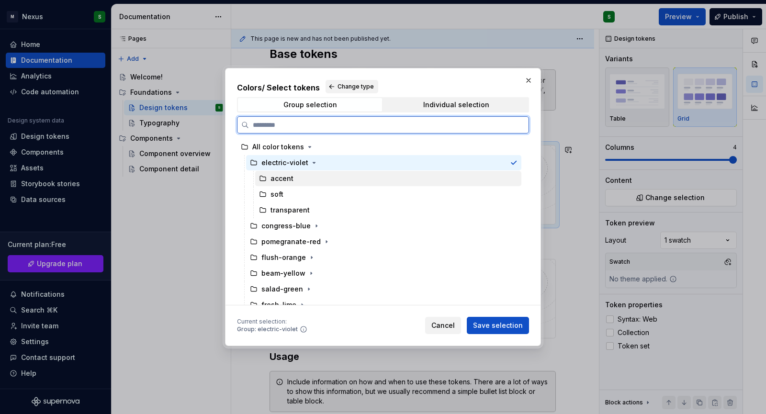
click at [305, 184] on div "accent" at bounding box center [388, 178] width 266 height 15
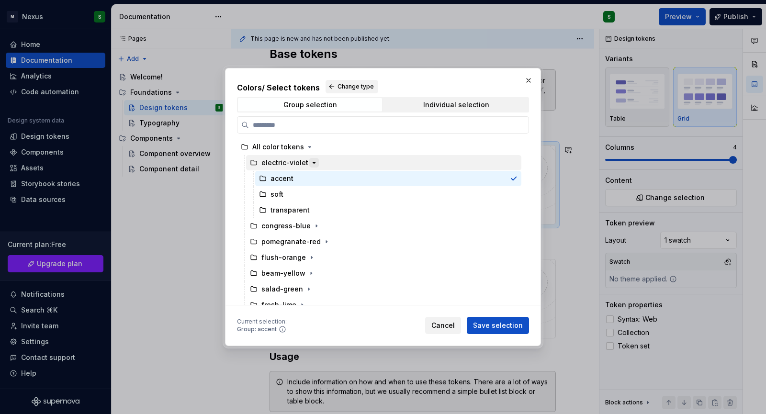
click at [311, 165] on icon "button" at bounding box center [314, 163] width 8 height 8
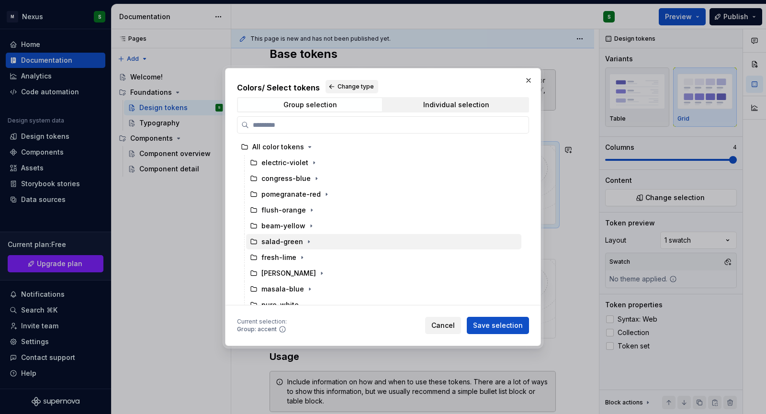
drag, startPoint x: 235, startPoint y: 159, endPoint x: 299, endPoint y: 236, distance: 99.9
click at [299, 236] on div "Colors / Select tokens Change type Group selection Individual selection All col…" at bounding box center [383, 207] width 316 height 278
click at [399, 105] on span "Individual selection" at bounding box center [456, 104] width 144 height 13
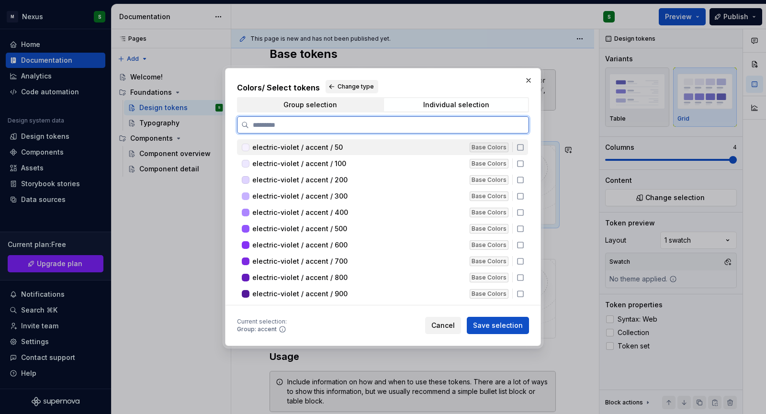
click at [519, 142] on div "electric-violet / accent / 50 Base Colors" at bounding box center [382, 147] width 291 height 16
click at [492, 149] on div "Base Colors" at bounding box center [488, 148] width 39 height 10
click at [513, 149] on div "Base Colors" at bounding box center [492, 147] width 47 height 10
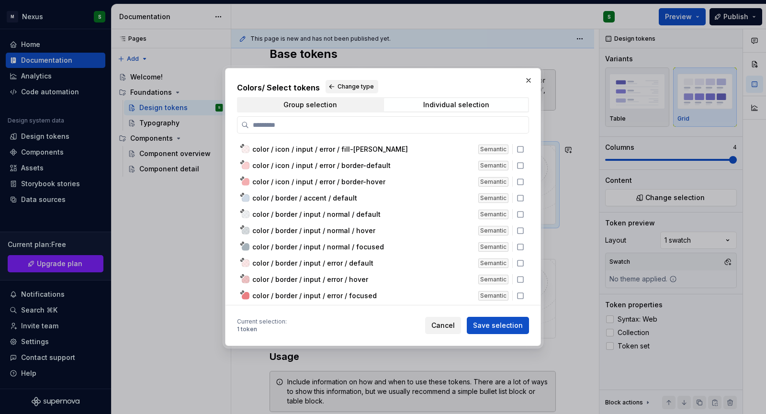
scroll to position [6017, 0]
click at [345, 82] on button "Change type" at bounding box center [351, 86] width 53 height 13
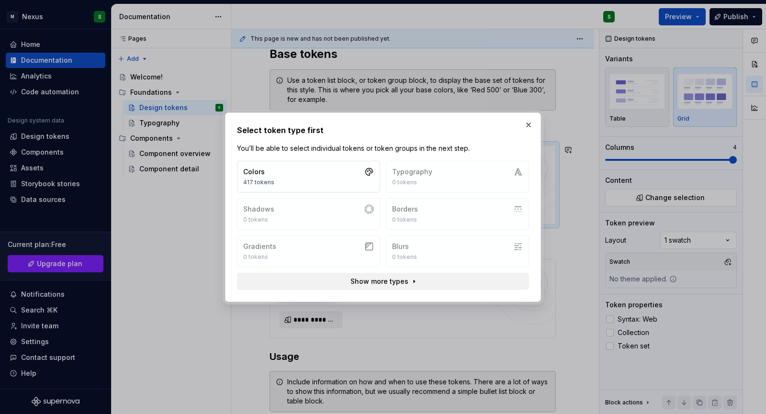
click at [516, 128] on h2 "Select token type first" at bounding box center [383, 129] width 292 height 11
click at [524, 129] on button "button" at bounding box center [528, 124] width 13 height 13
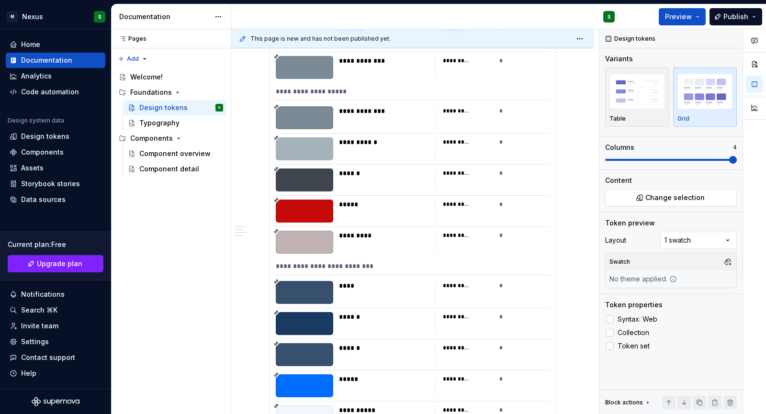
scroll to position [889, 0]
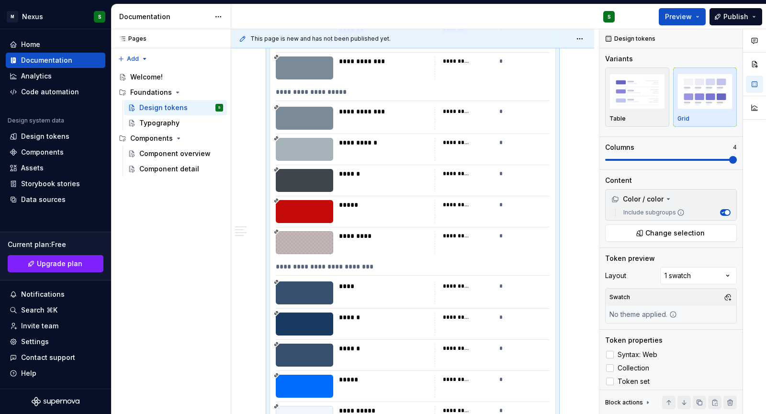
click at [479, 171] on div "*********" at bounding box center [468, 174] width 51 height 10
click at [487, 174] on div "*********" at bounding box center [468, 174] width 51 height 10
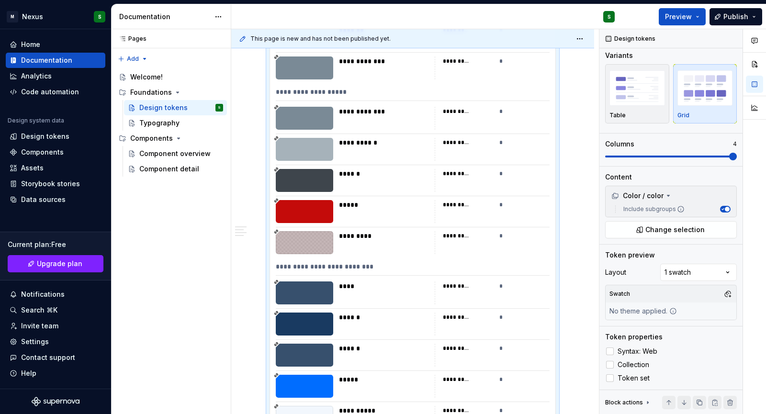
click at [456, 200] on div "*********" at bounding box center [468, 205] width 51 height 10
click at [318, 208] on div at bounding box center [304, 211] width 57 height 23
click at [358, 208] on div "*****" at bounding box center [384, 205] width 90 height 10
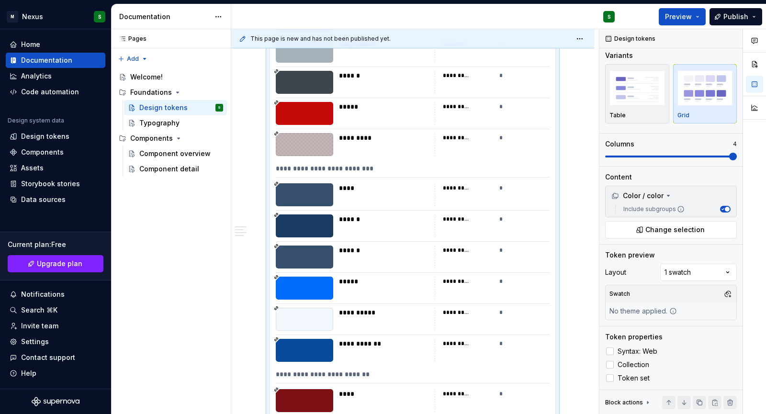
scroll to position [989, 0]
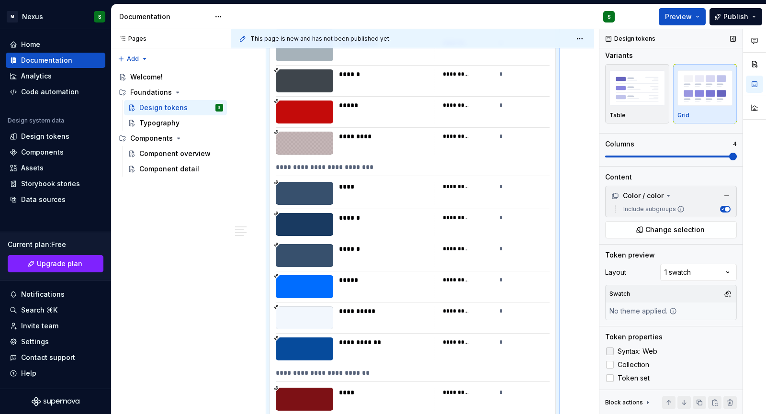
click at [612, 353] on div at bounding box center [610, 351] width 8 height 8
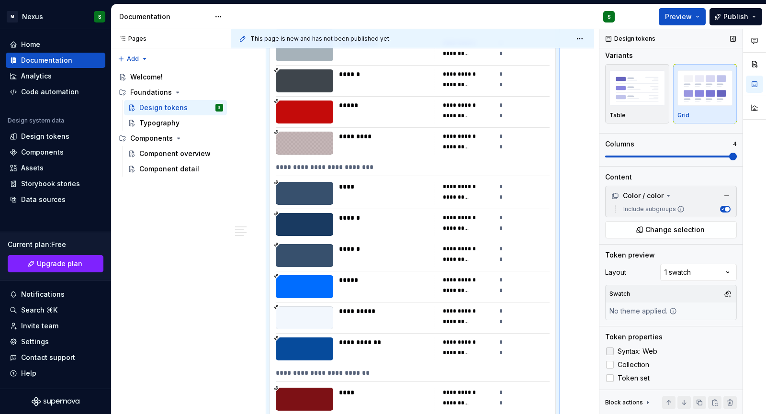
click at [610, 351] on icon at bounding box center [610, 351] width 0 height 0
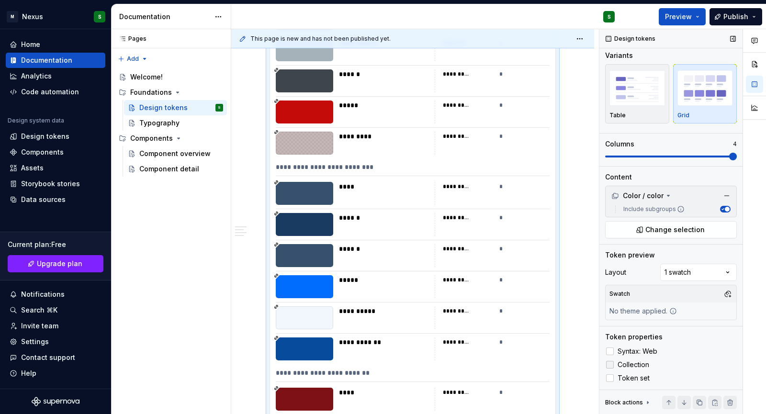
click at [612, 361] on div at bounding box center [610, 365] width 8 height 8
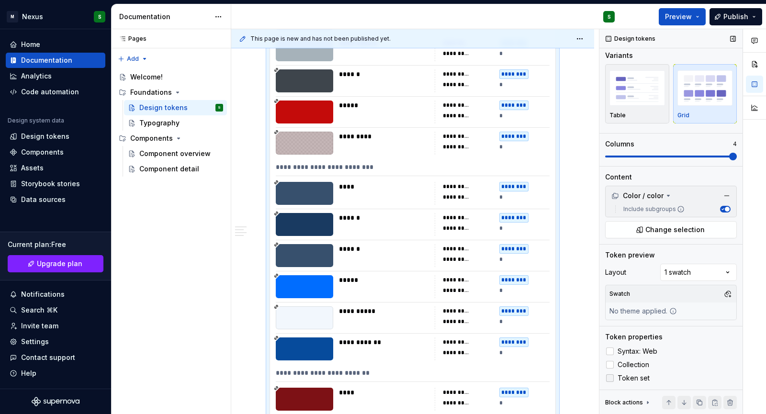
click at [610, 378] on icon at bounding box center [610, 378] width 0 height 0
click at [612, 378] on div at bounding box center [610, 378] width 8 height 8
click at [610, 378] on icon at bounding box center [610, 378] width 0 height 0
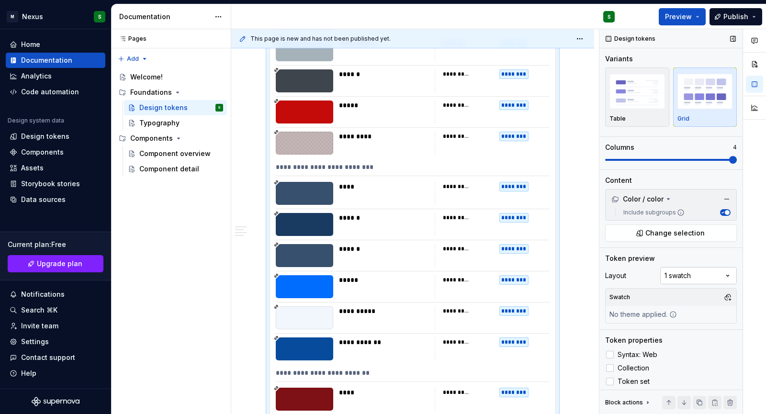
click at [668, 271] on div "Comments Open comments No comments yet Select ‘Comment’ from the block context …" at bounding box center [682, 221] width 167 height 385
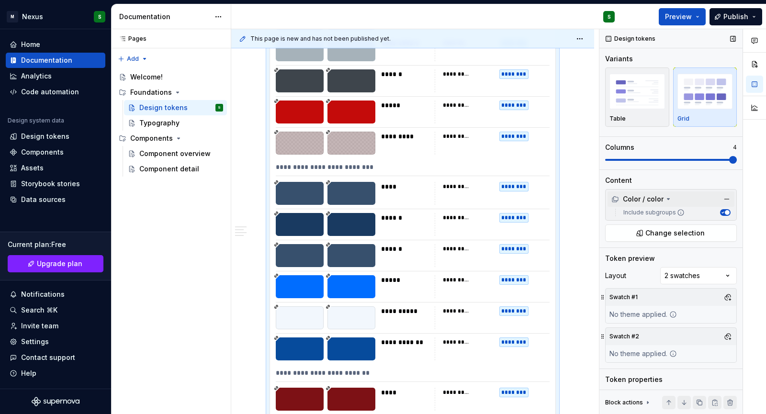
click at [661, 193] on div "Color / color" at bounding box center [670, 198] width 127 height 15
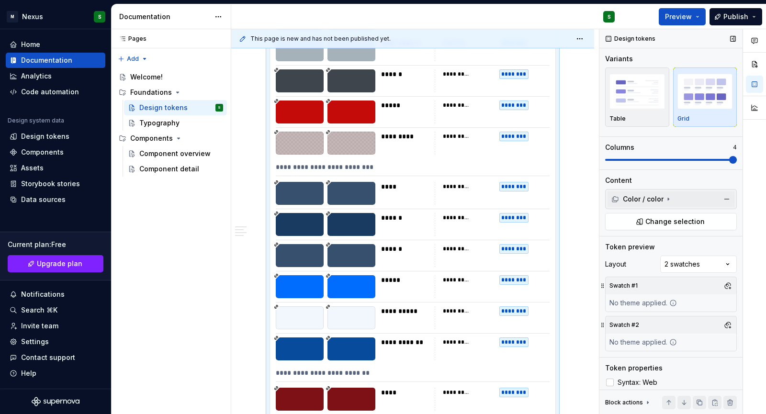
click at [661, 193] on div "Color / color" at bounding box center [670, 198] width 127 height 15
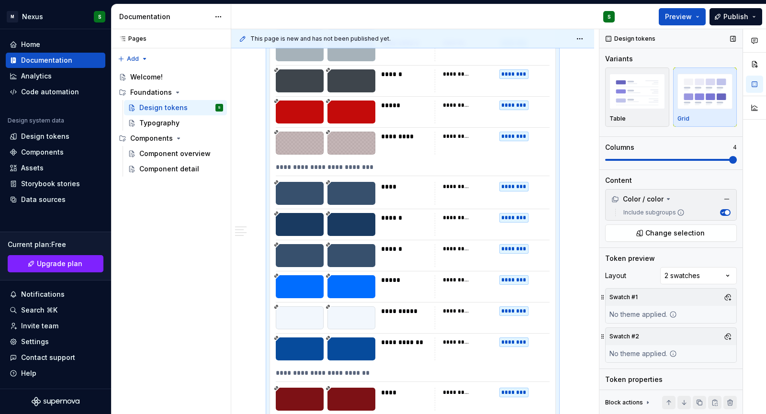
click at [724, 211] on span "button" at bounding box center [726, 212] width 5 height 5
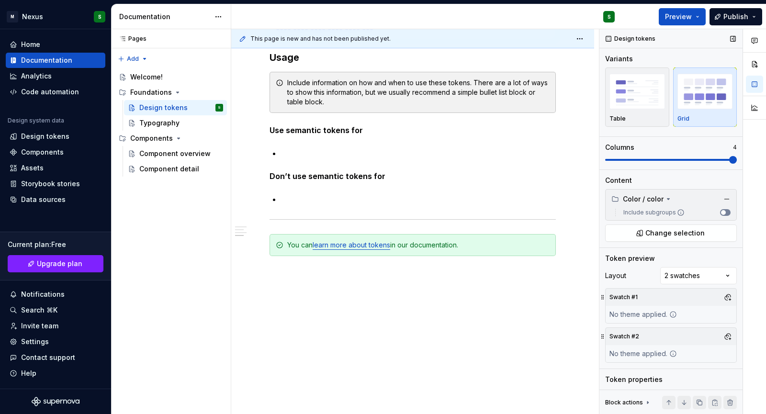
click at [723, 211] on button "Include subgroups" at bounding box center [725, 212] width 11 height 7
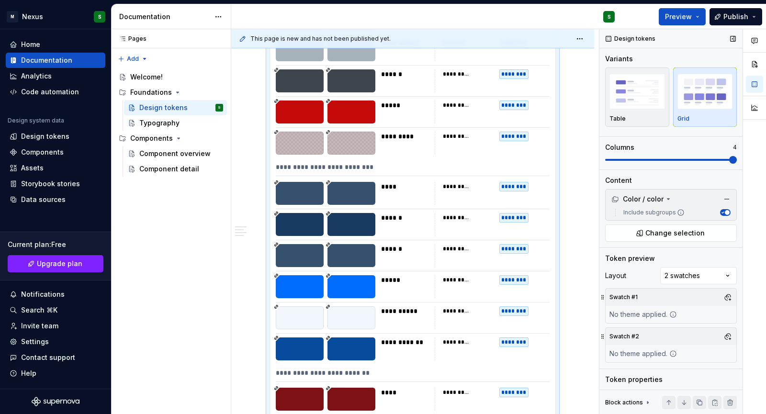
scroll to position [766, 0]
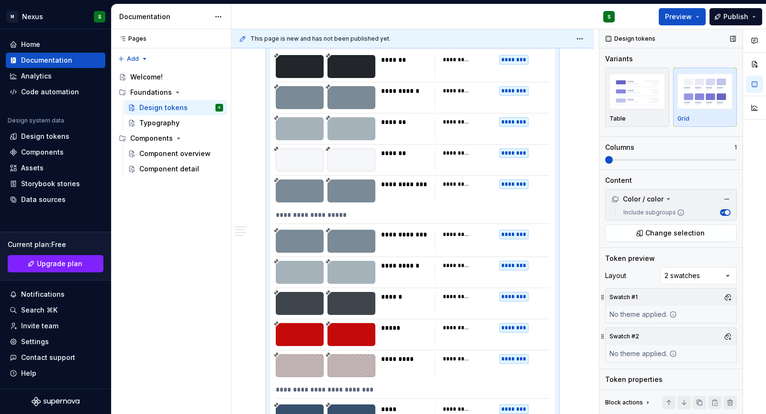
click at [605, 164] on span at bounding box center [609, 160] width 8 height 8
drag, startPoint x: 615, startPoint y: 165, endPoint x: 631, endPoint y: 164, distance: 15.4
click at [631, 164] on div "Variants Table Grid Columns 1" at bounding box center [671, 111] width 132 height 115
click at [642, 157] on span at bounding box center [671, 160] width 132 height 8
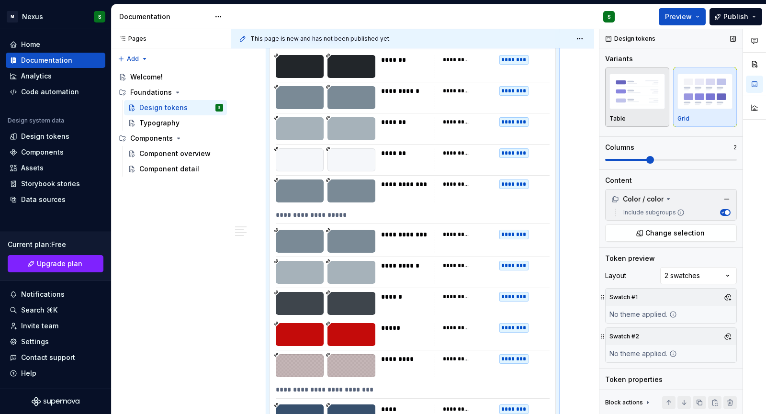
click at [630, 96] on img "button" at bounding box center [637, 91] width 56 height 35
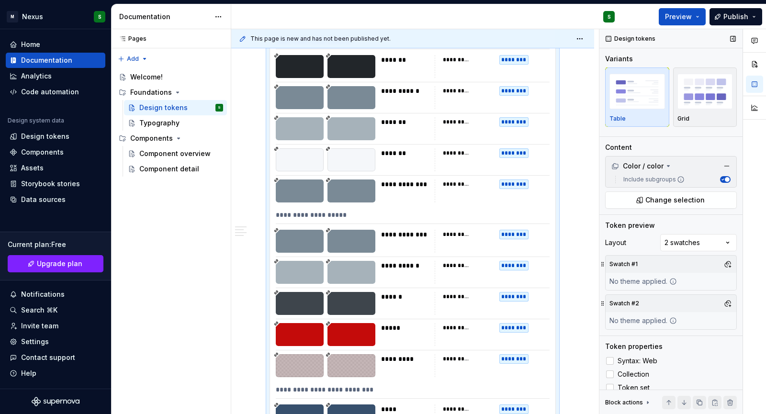
type textarea "*"
click at [630, 96] on img "button" at bounding box center [637, 91] width 56 height 35
click at [673, 108] on button "Grid" at bounding box center [705, 96] width 64 height 59
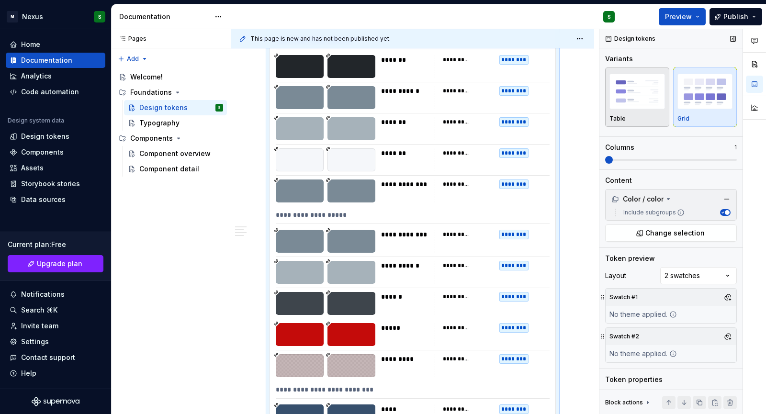
click at [616, 103] on img "button" at bounding box center [637, 91] width 56 height 35
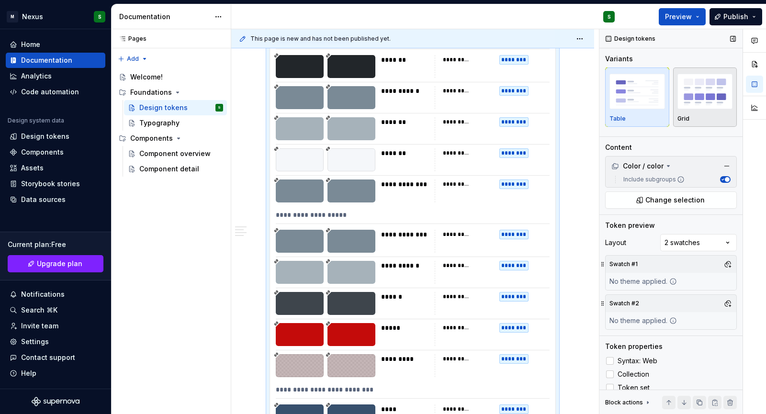
click at [673, 106] on button "Grid" at bounding box center [705, 96] width 64 height 59
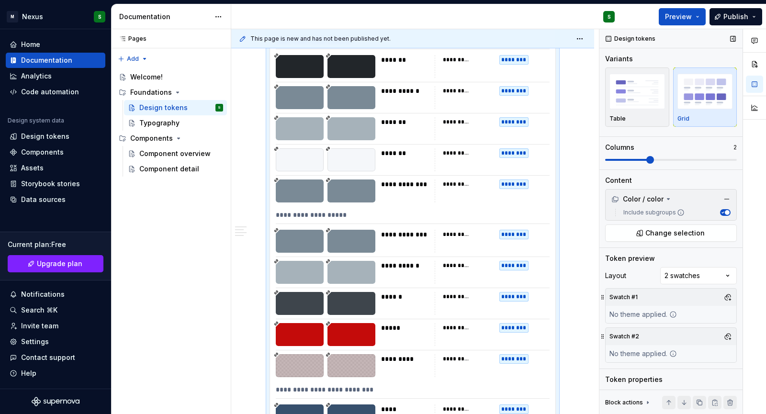
click at [658, 159] on span at bounding box center [671, 160] width 132 height 2
click at [672, 157] on span at bounding box center [671, 160] width 132 height 8
click at [703, 160] on span at bounding box center [671, 160] width 132 height 2
click at [719, 161] on span at bounding box center [671, 160] width 132 height 2
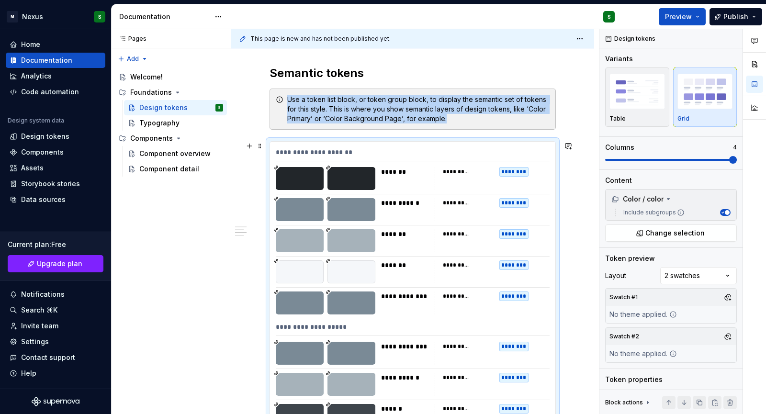
scroll to position [643, 0]
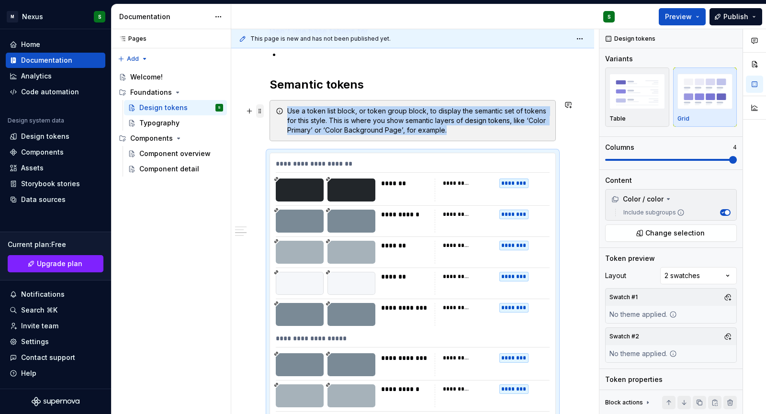
click at [261, 113] on span at bounding box center [260, 110] width 8 height 13
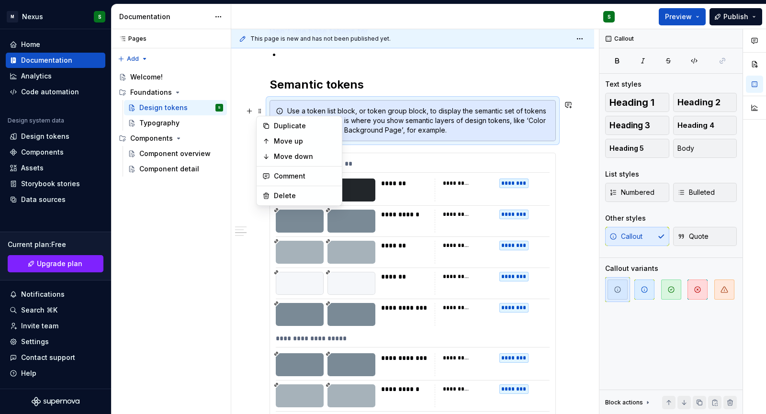
click at [376, 124] on div "Use a token list block, or token group block, to display the semantic set of to…" at bounding box center [418, 120] width 262 height 29
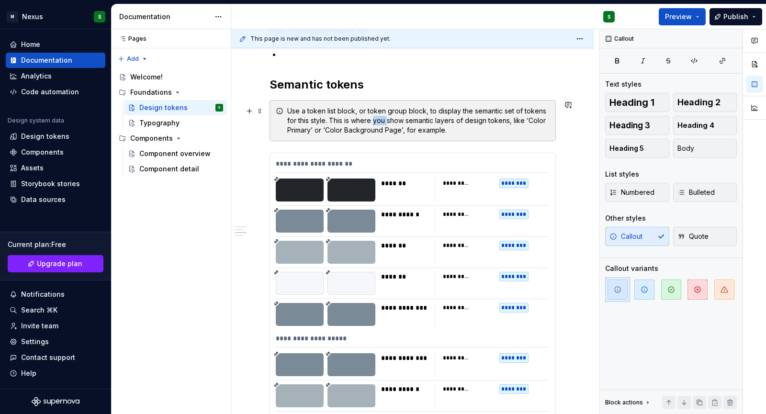
click at [376, 124] on div "Use a token list block, or token group block, to display the semantic set of to…" at bounding box center [418, 120] width 262 height 29
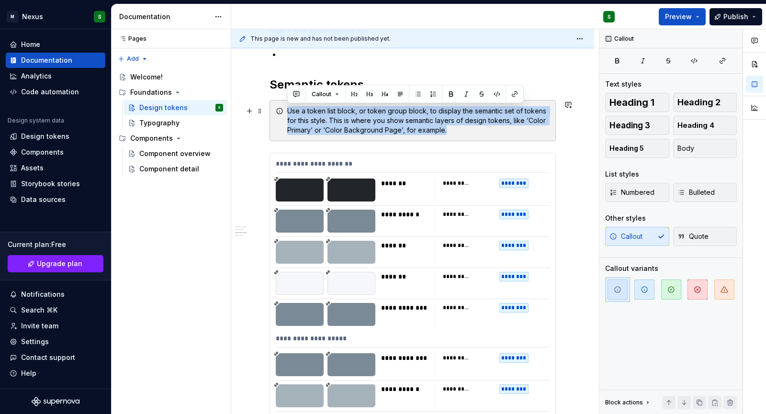
click at [376, 124] on div "Use a token list block, or token group block, to display the semantic set of to…" at bounding box center [418, 120] width 262 height 29
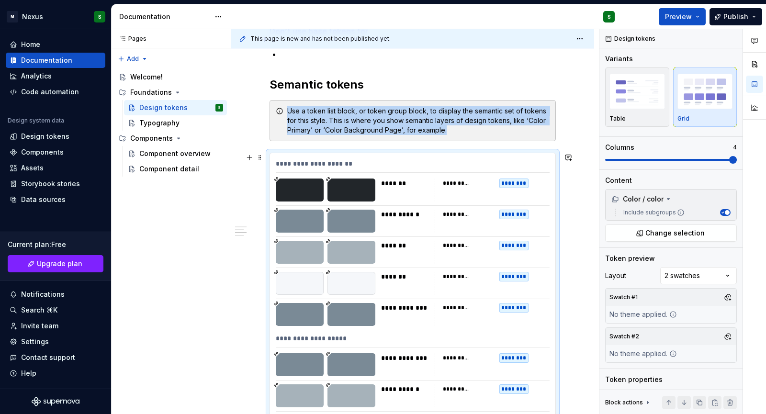
click at [457, 188] on div "**********" at bounding box center [491, 189] width 115 height 23
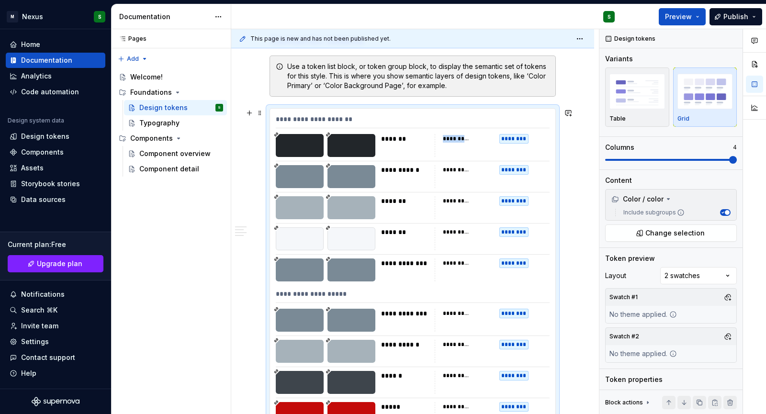
scroll to position [684, 0]
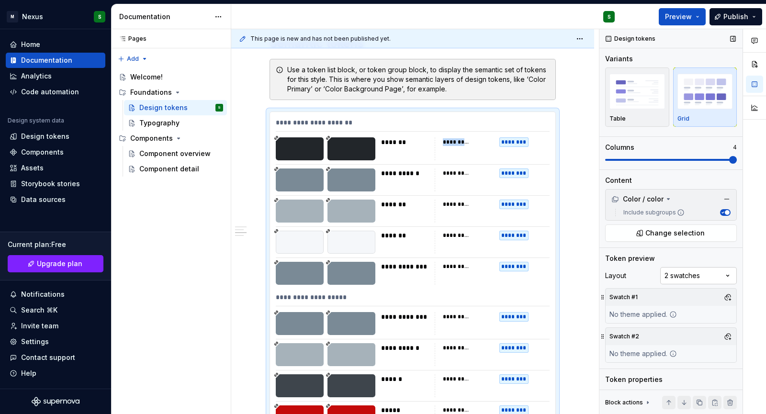
click at [676, 271] on div "Comments Open comments No comments yet Select ‘Comment’ from the block context …" at bounding box center [682, 221] width 167 height 385
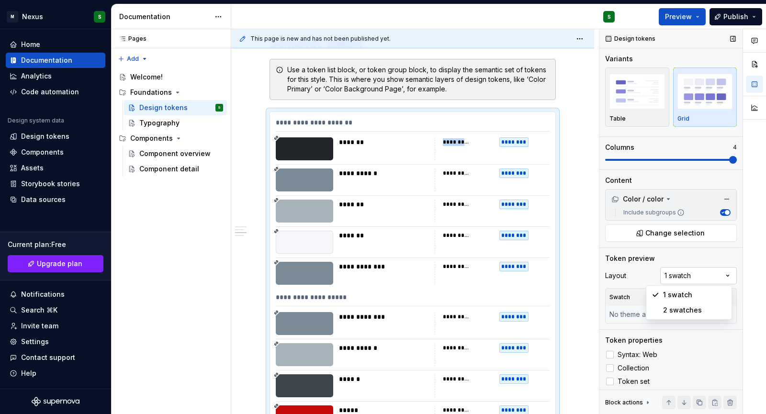
click at [685, 277] on div "Comments Open comments No comments yet Select ‘Comment’ from the block context …" at bounding box center [682, 221] width 167 height 385
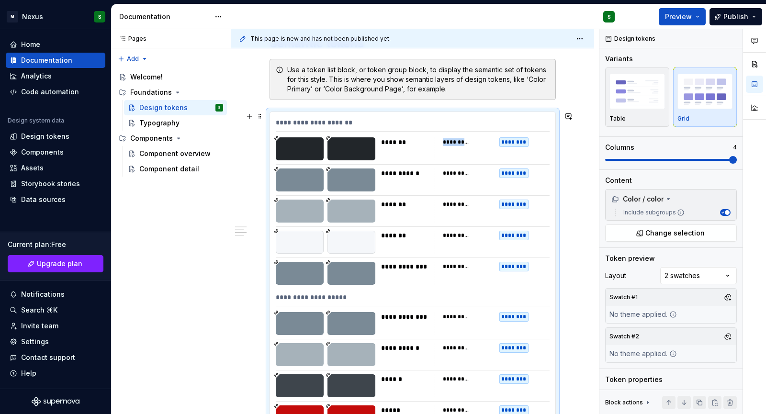
scroll to position [733, 0]
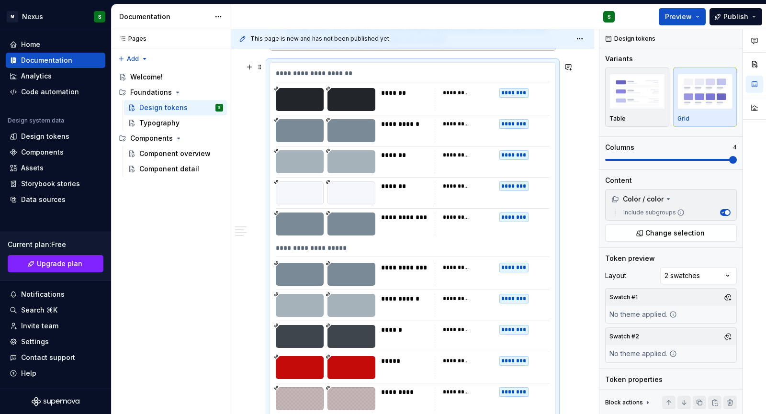
click at [356, 221] on div at bounding box center [351, 223] width 48 height 23
click at [327, 211] on icon at bounding box center [327, 213] width 5 height 5
click at [517, 218] on div "********" at bounding box center [514, 217] width 30 height 10
click at [468, 219] on div "**********" at bounding box center [457, 217] width 28 height 8
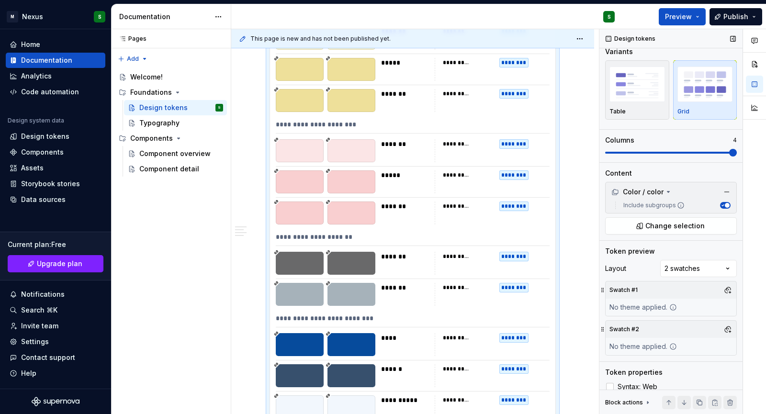
scroll to position [43, 0]
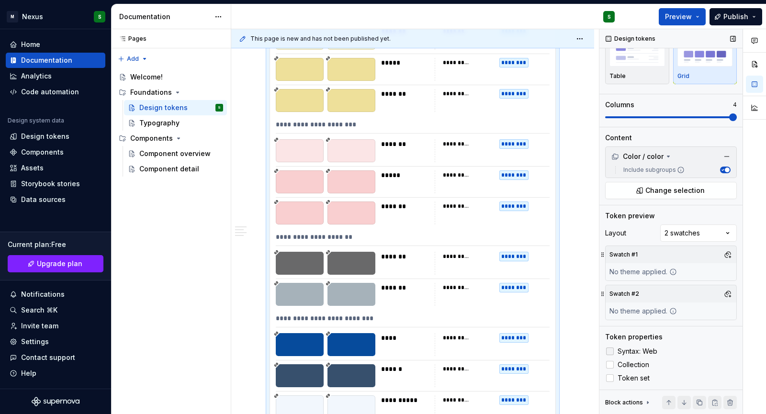
click at [610, 354] on div at bounding box center [610, 351] width 8 height 8
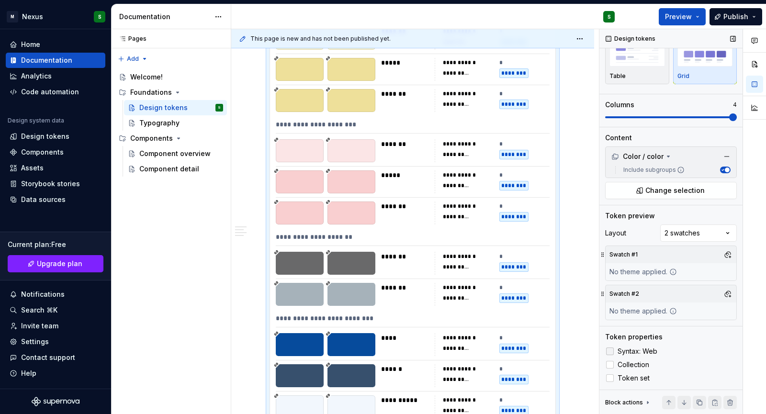
click at [610, 351] on icon at bounding box center [610, 351] width 0 height 0
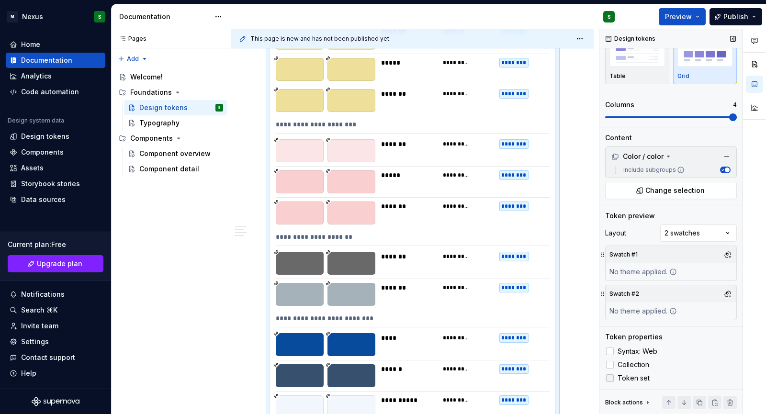
click at [610, 376] on div at bounding box center [610, 378] width 8 height 8
click at [610, 378] on icon at bounding box center [610, 378] width 0 height 0
click at [626, 64] on img "button" at bounding box center [637, 48] width 56 height 35
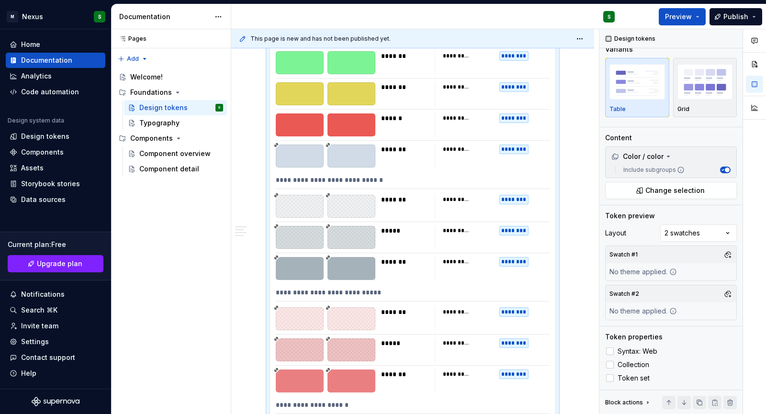
scroll to position [3572, 0]
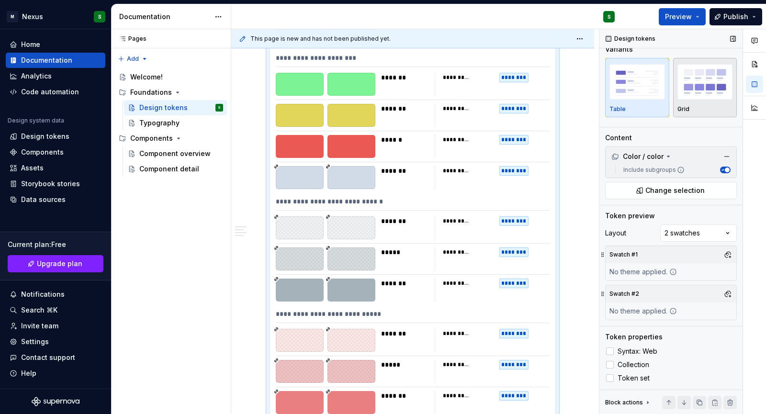
click at [710, 90] on img "button" at bounding box center [705, 81] width 56 height 35
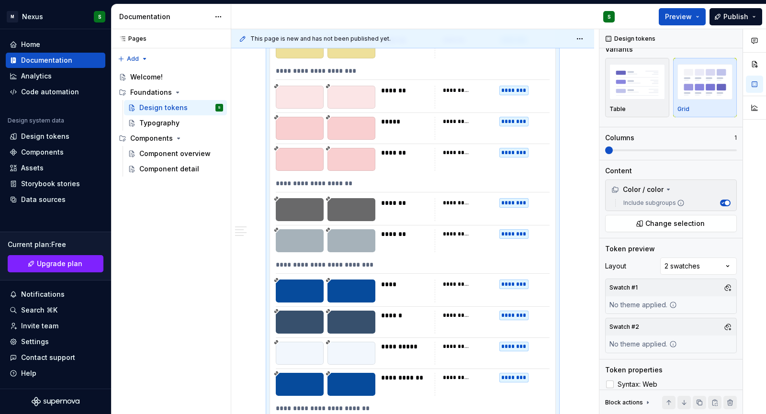
scroll to position [4262, 0]
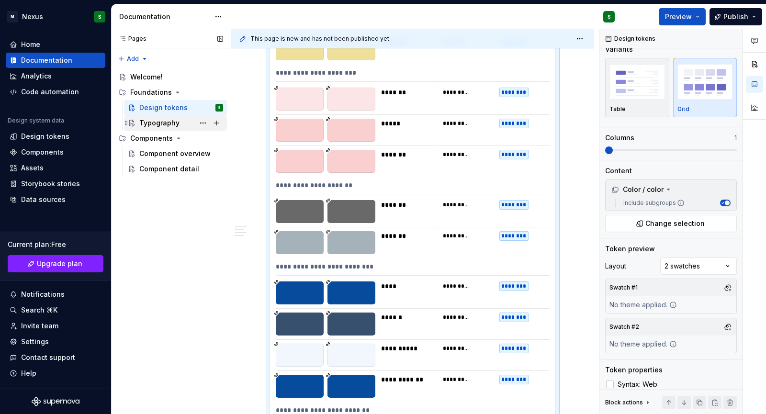
click at [177, 122] on div "Typography" at bounding box center [159, 123] width 40 height 10
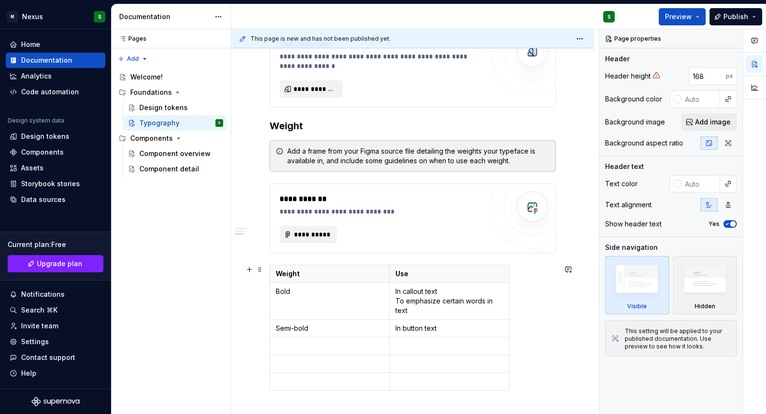
scroll to position [541, 0]
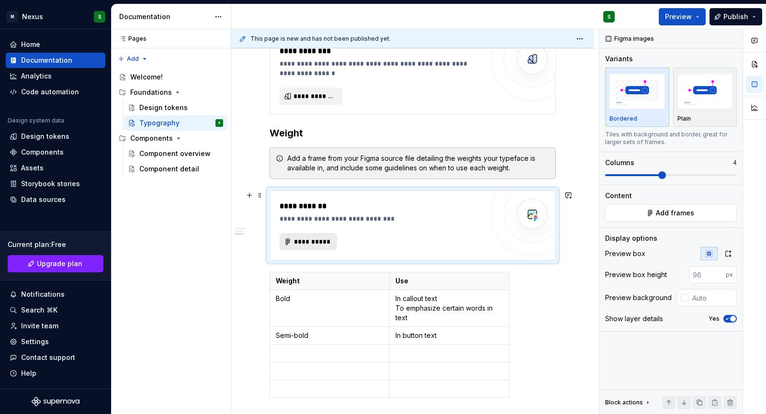
click at [313, 236] on button "**********" at bounding box center [307, 241] width 57 height 17
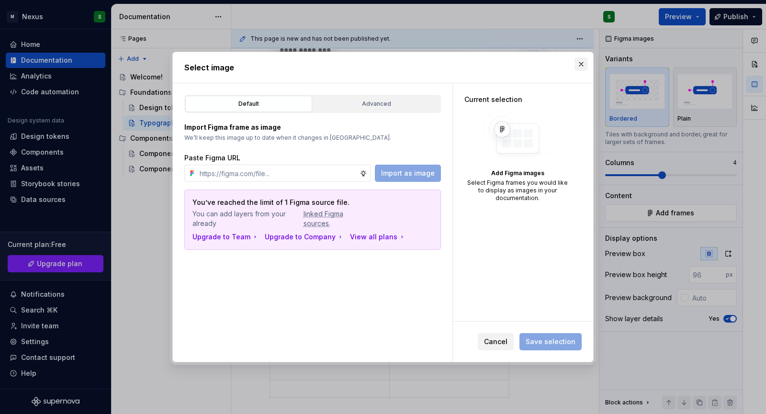
click at [584, 60] on button "button" at bounding box center [580, 63] width 13 height 13
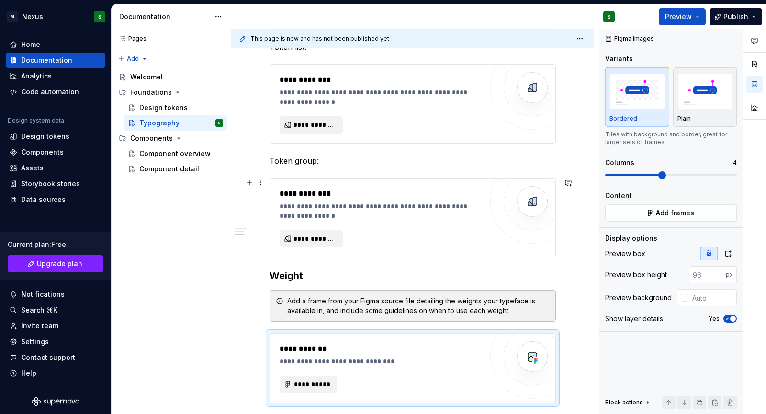
scroll to position [398, 0]
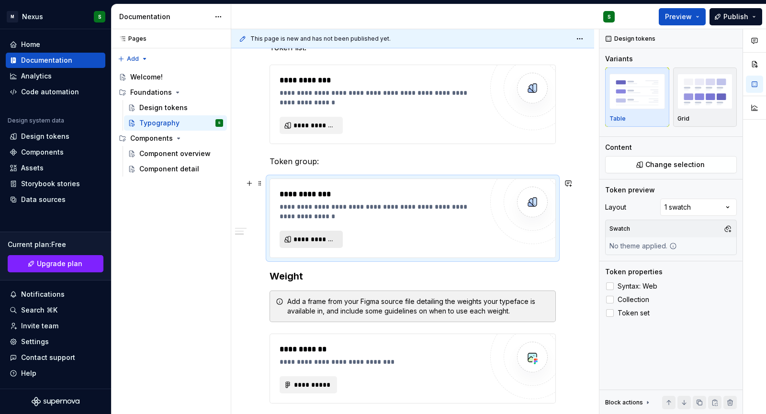
click at [334, 234] on button "**********" at bounding box center [310, 239] width 63 height 17
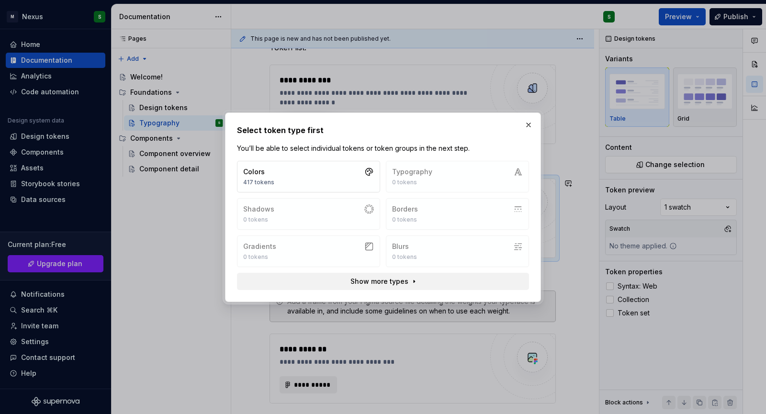
click at [398, 167] on div "Colors 417 tokens Typography 0 tokens Shadows 0 tokens Borders 0 tokens Gradien…" at bounding box center [383, 214] width 292 height 106
click at [481, 181] on div "Colors 417 tokens Typography 0 tokens Shadows 0 tokens Borders 0 tokens Gradien…" at bounding box center [383, 214] width 292 height 106
click at [429, 281] on button "Show more types" at bounding box center [383, 281] width 292 height 17
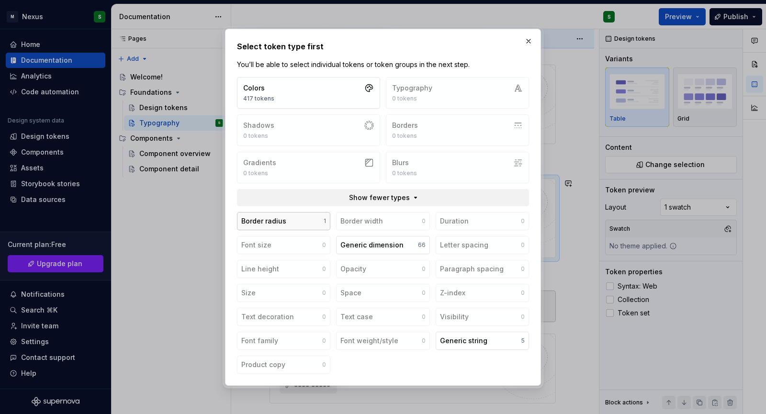
click at [308, 217] on button "Border radius 1" at bounding box center [283, 221] width 93 height 18
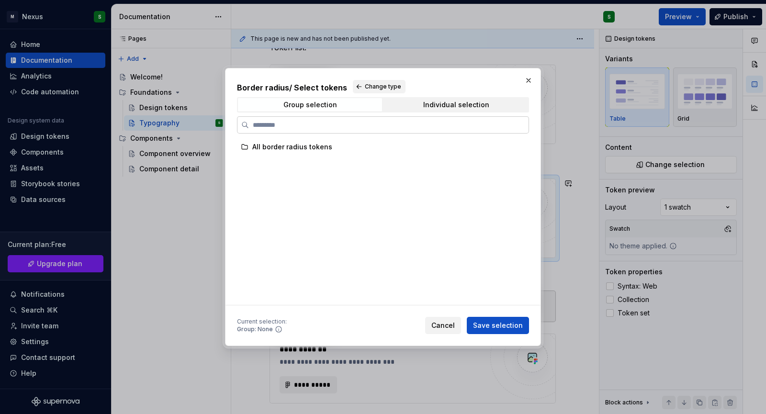
click at [345, 132] on label at bounding box center [383, 124] width 292 height 17
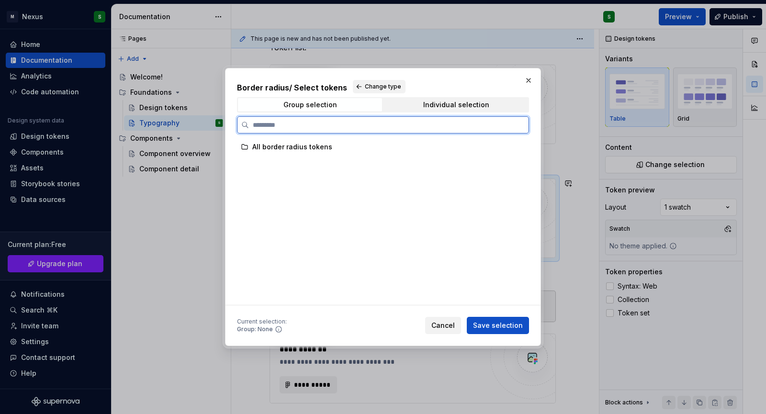
click at [345, 130] on input "search" at bounding box center [388, 125] width 279 height 10
click at [338, 141] on div "All border radius tokens" at bounding box center [379, 146] width 284 height 15
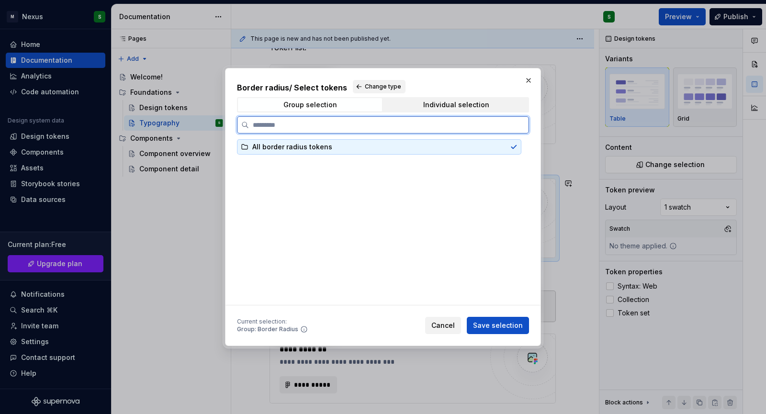
click at [338, 141] on div "All border radius tokens" at bounding box center [379, 146] width 284 height 15
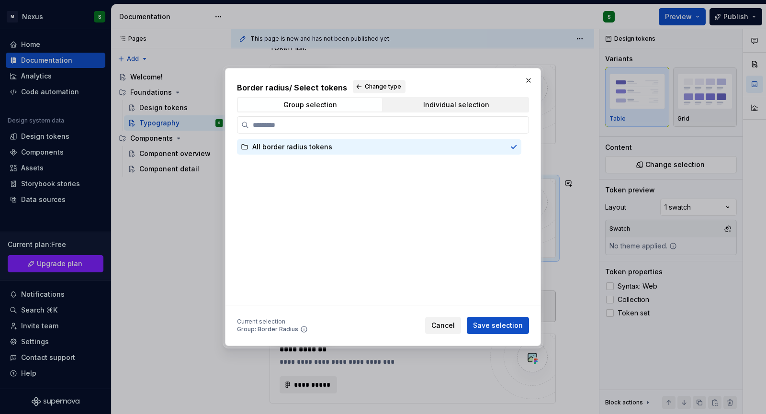
click at [516, 68] on div "Border radius / Select tokens Change type Group selection Individual selection …" at bounding box center [383, 207] width 316 height 278
click at [523, 81] on button "button" at bounding box center [528, 80] width 13 height 13
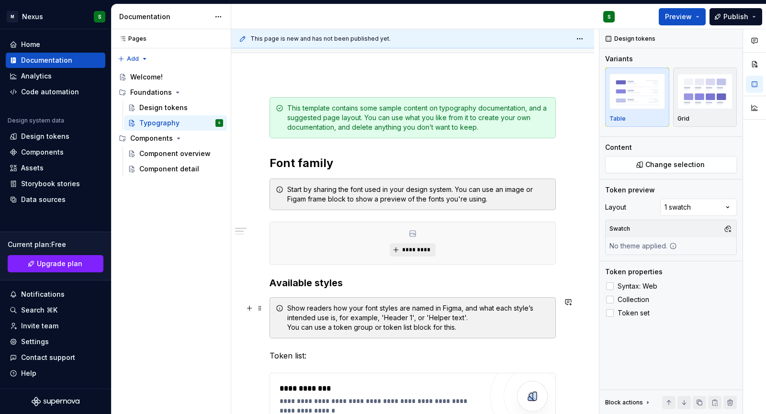
scroll to position [0, 0]
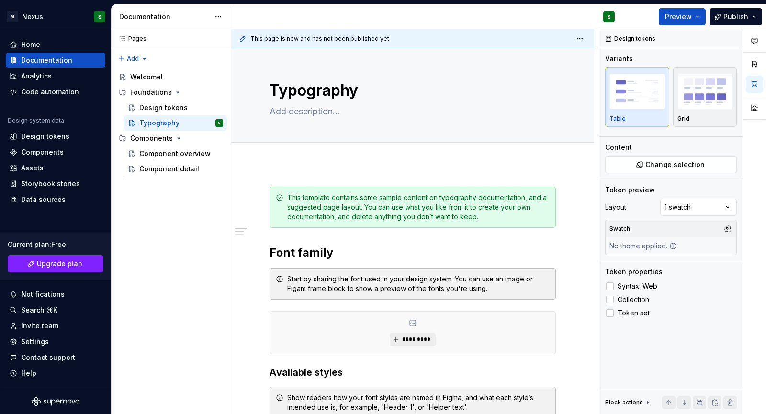
type textarea "*"
